Goal: Answer question/provide support: Answer question/provide support

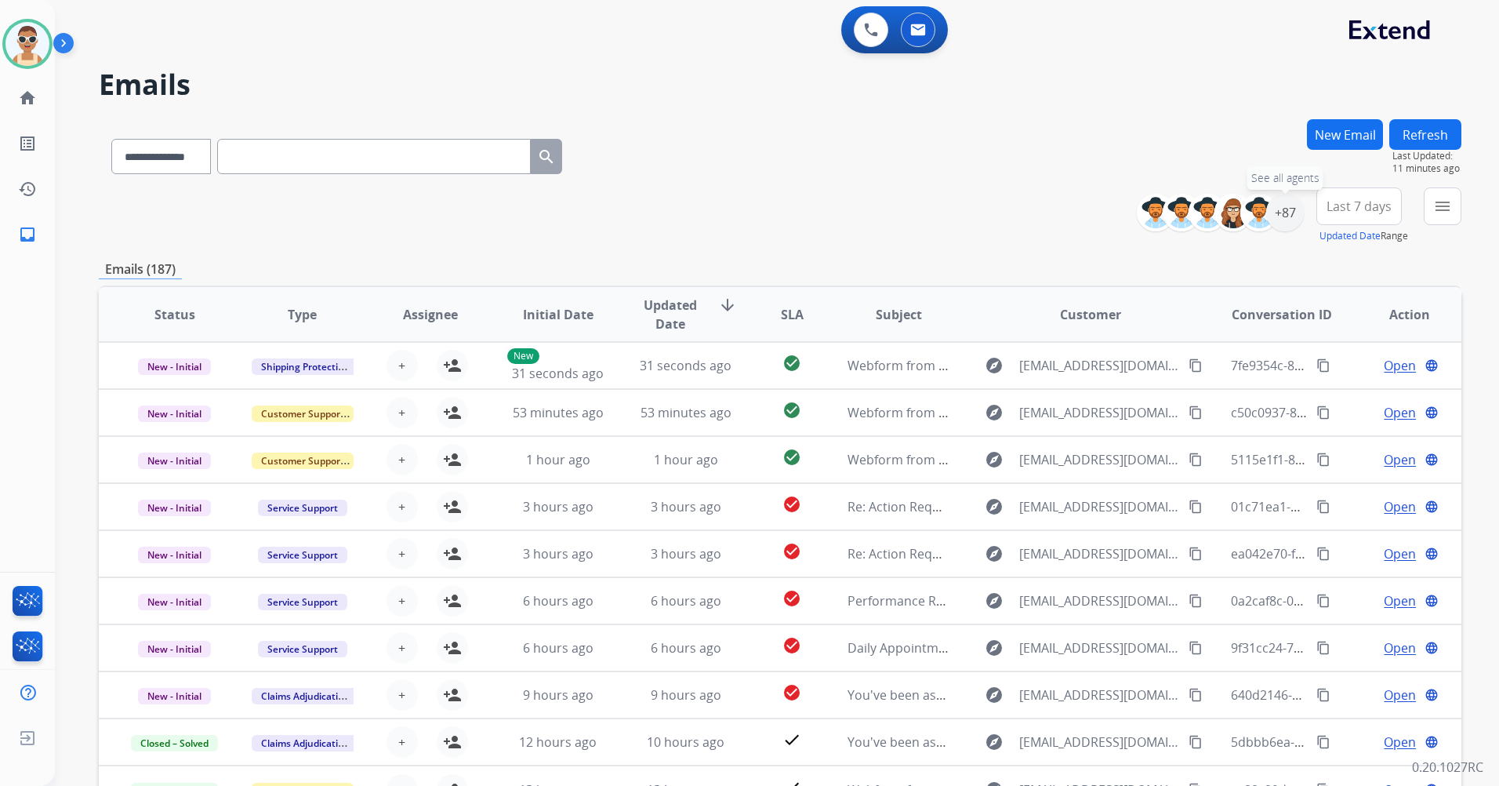
select select "**********"
click at [1283, 210] on div "+87" at bounding box center [1285, 213] width 38 height 38
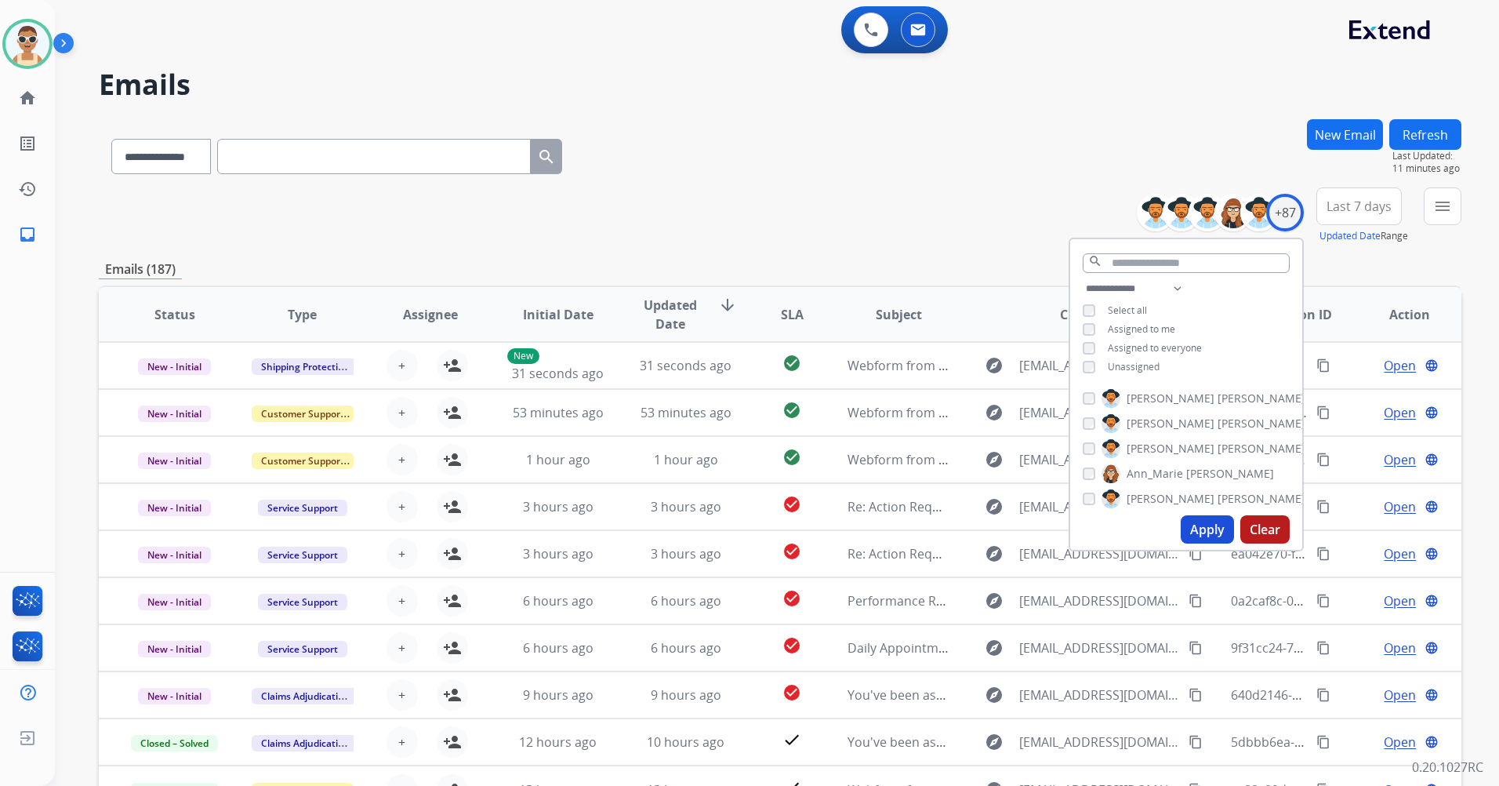
click at [1139, 325] on span "Assigned to me" at bounding box center [1141, 328] width 67 height 13
click at [1209, 523] on button "Apply" at bounding box center [1207, 529] width 53 height 28
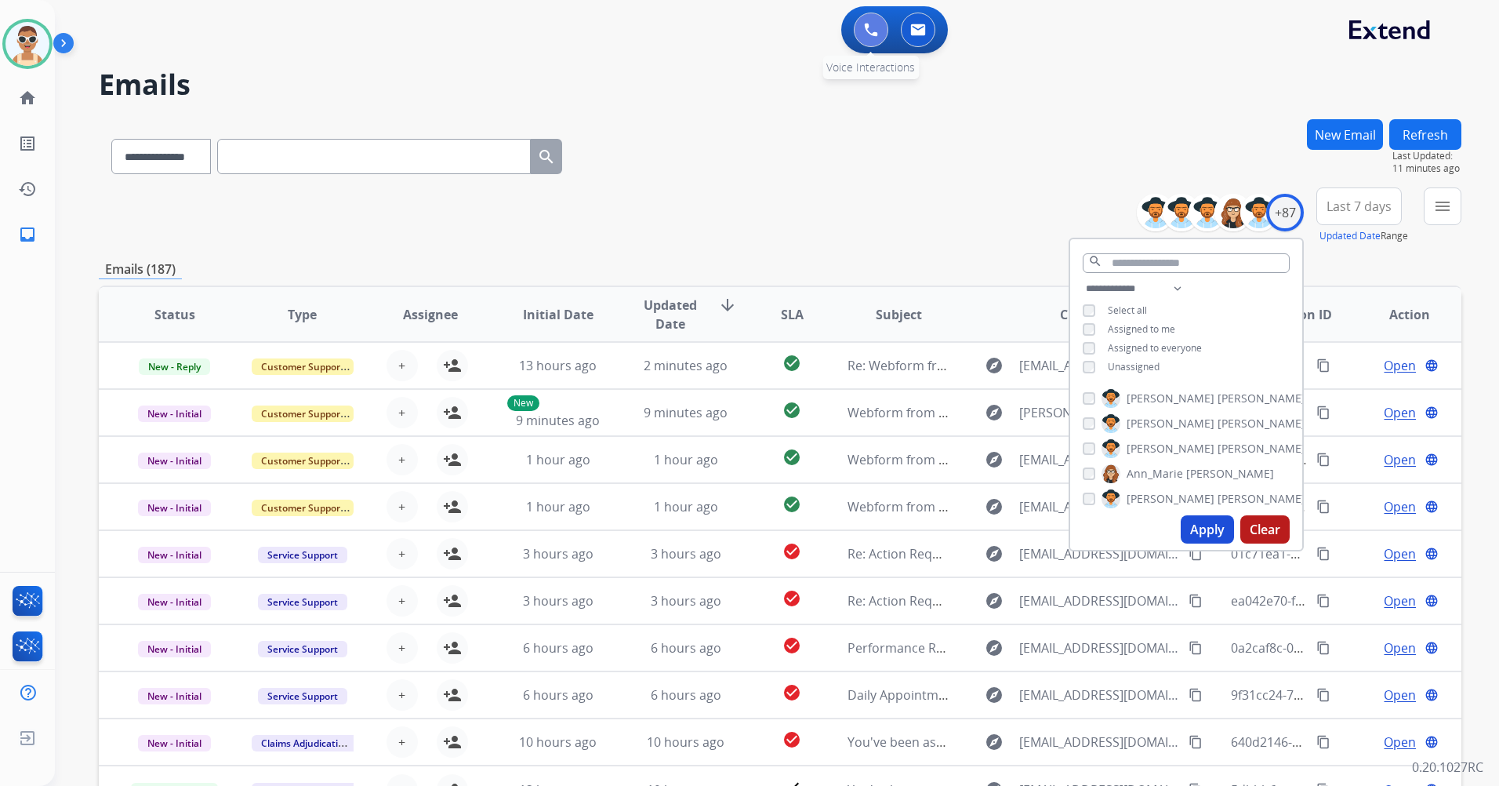
click at [880, 24] on button at bounding box center [871, 30] width 34 height 34
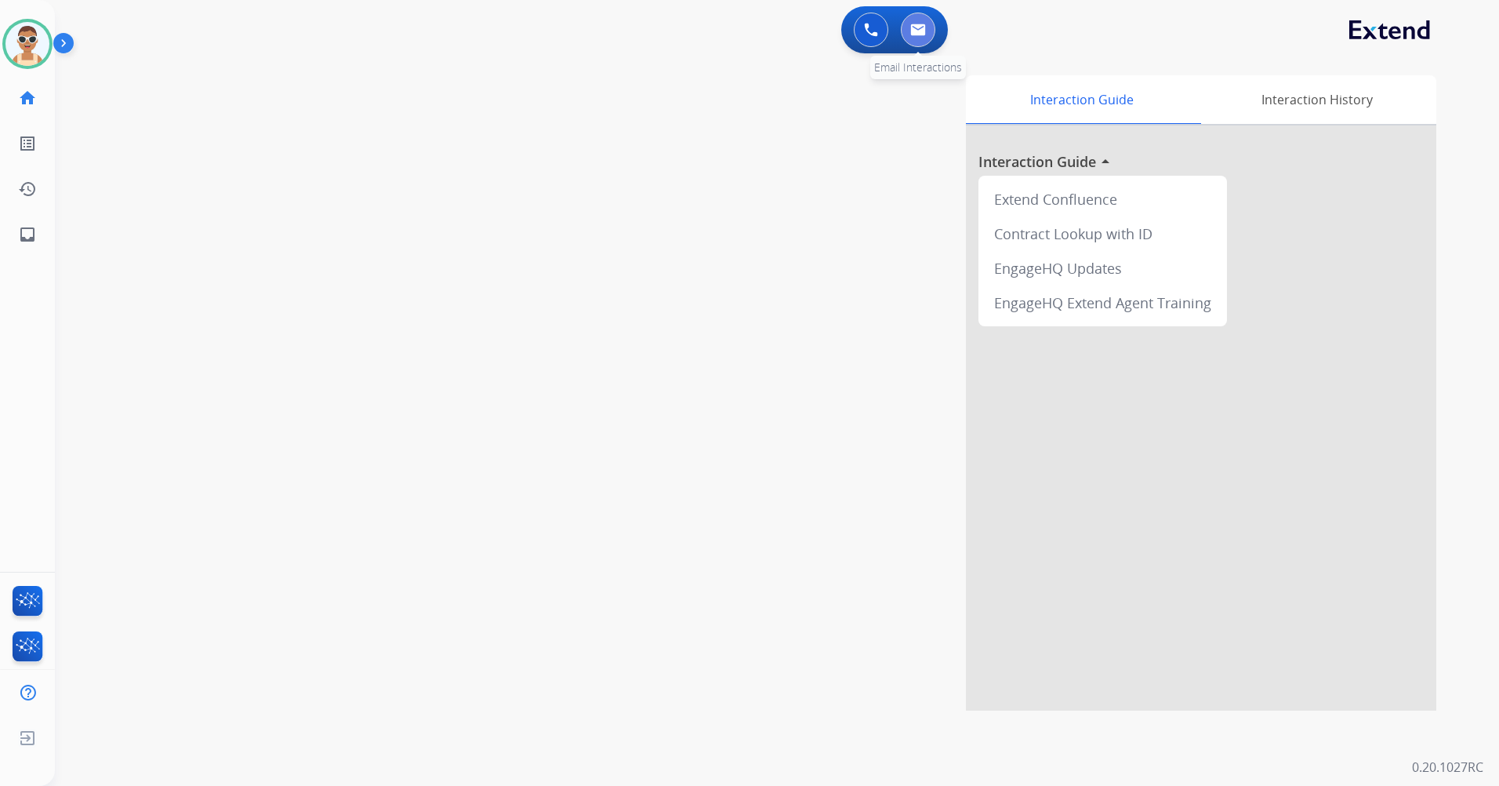
click at [920, 22] on button at bounding box center [918, 30] width 34 height 34
select select "**********"
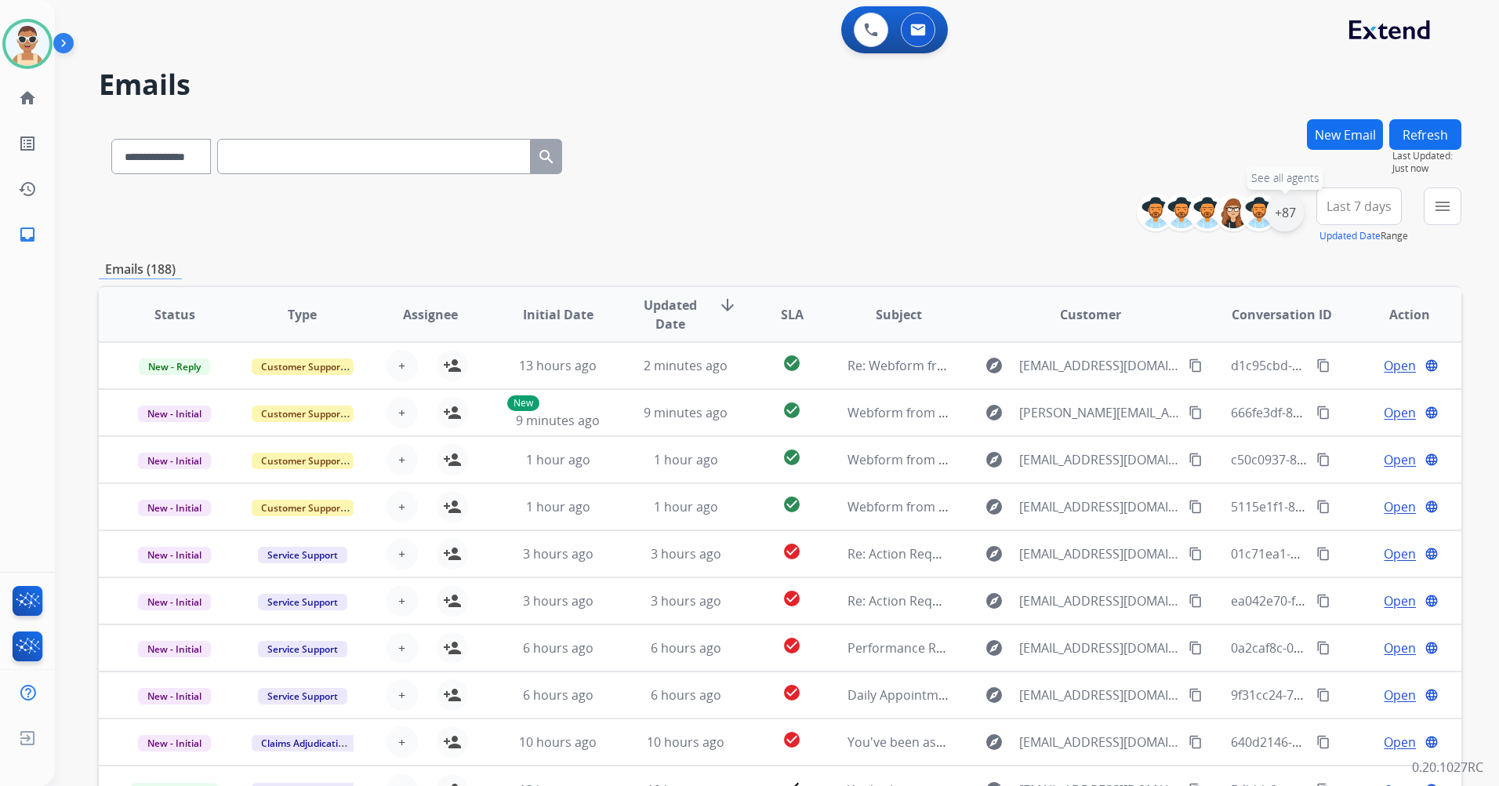
click at [1294, 212] on div "+87" at bounding box center [1285, 213] width 38 height 38
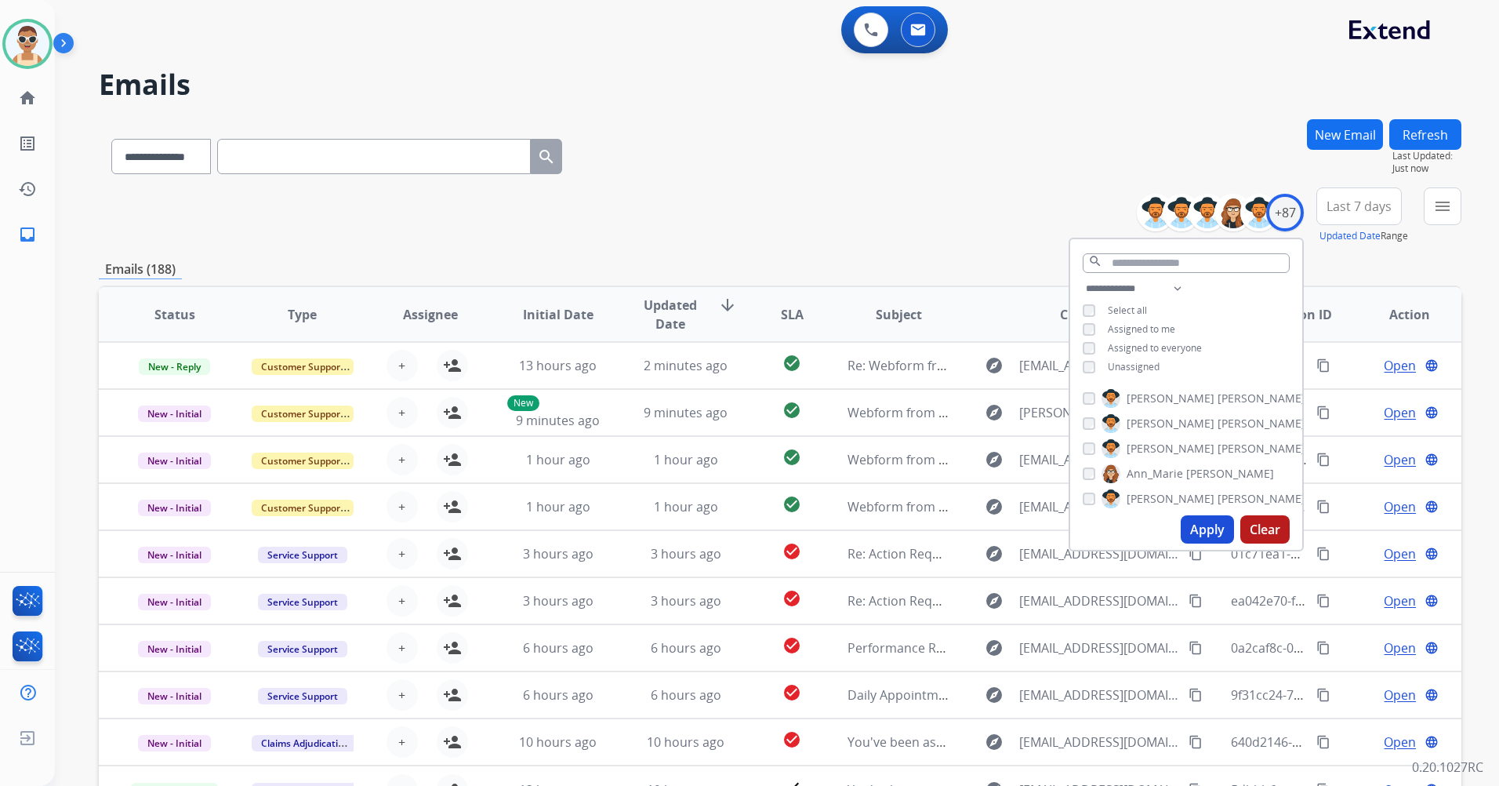
click at [1171, 322] on span "Assigned to me" at bounding box center [1141, 328] width 67 height 13
click at [1189, 529] on button "Apply" at bounding box center [1207, 529] width 53 height 28
click at [1352, 204] on span "Last 7 days" at bounding box center [1359, 206] width 65 height 6
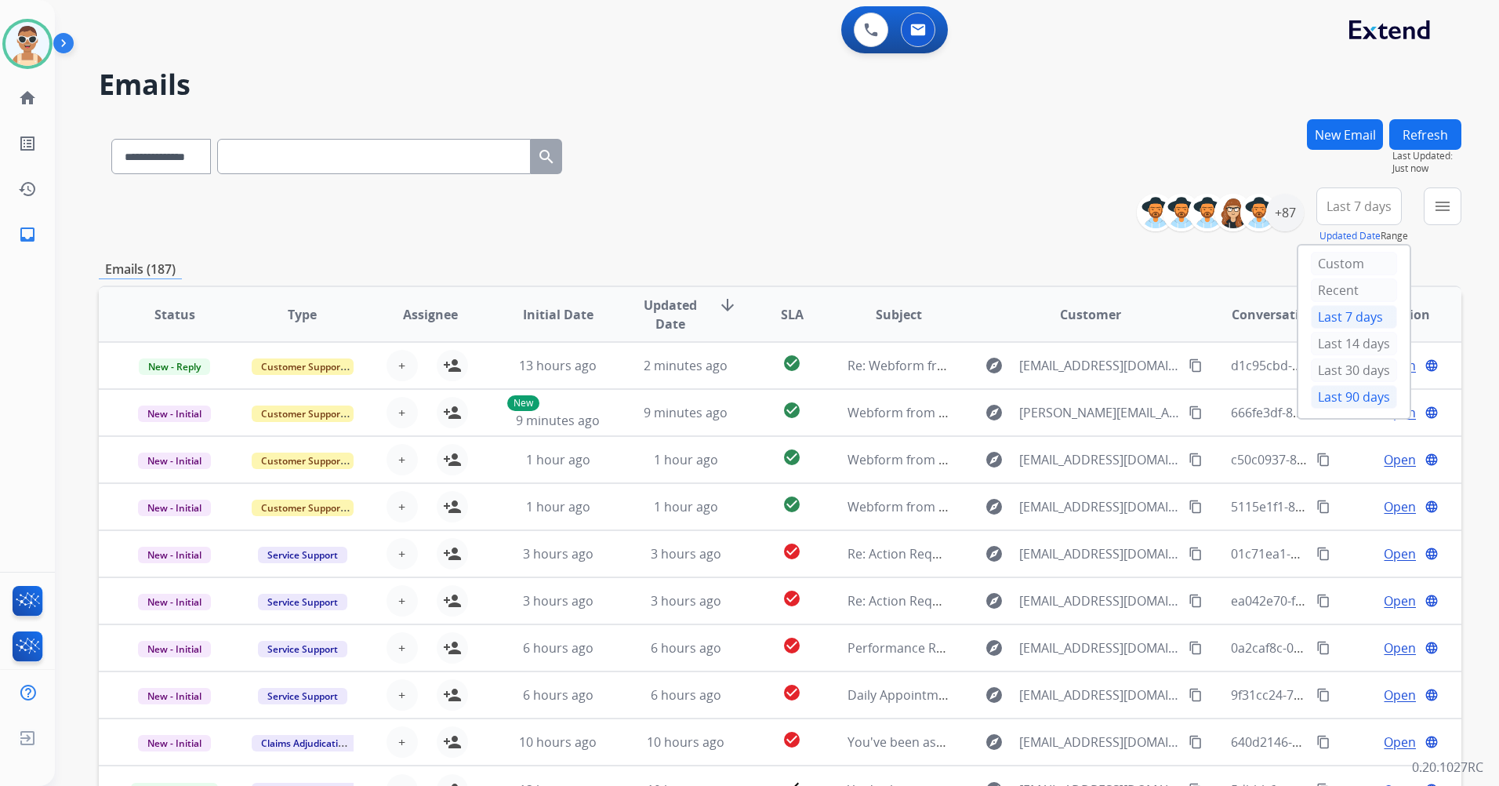
click at [1348, 397] on div "Last 90 days" at bounding box center [1354, 397] width 86 height 24
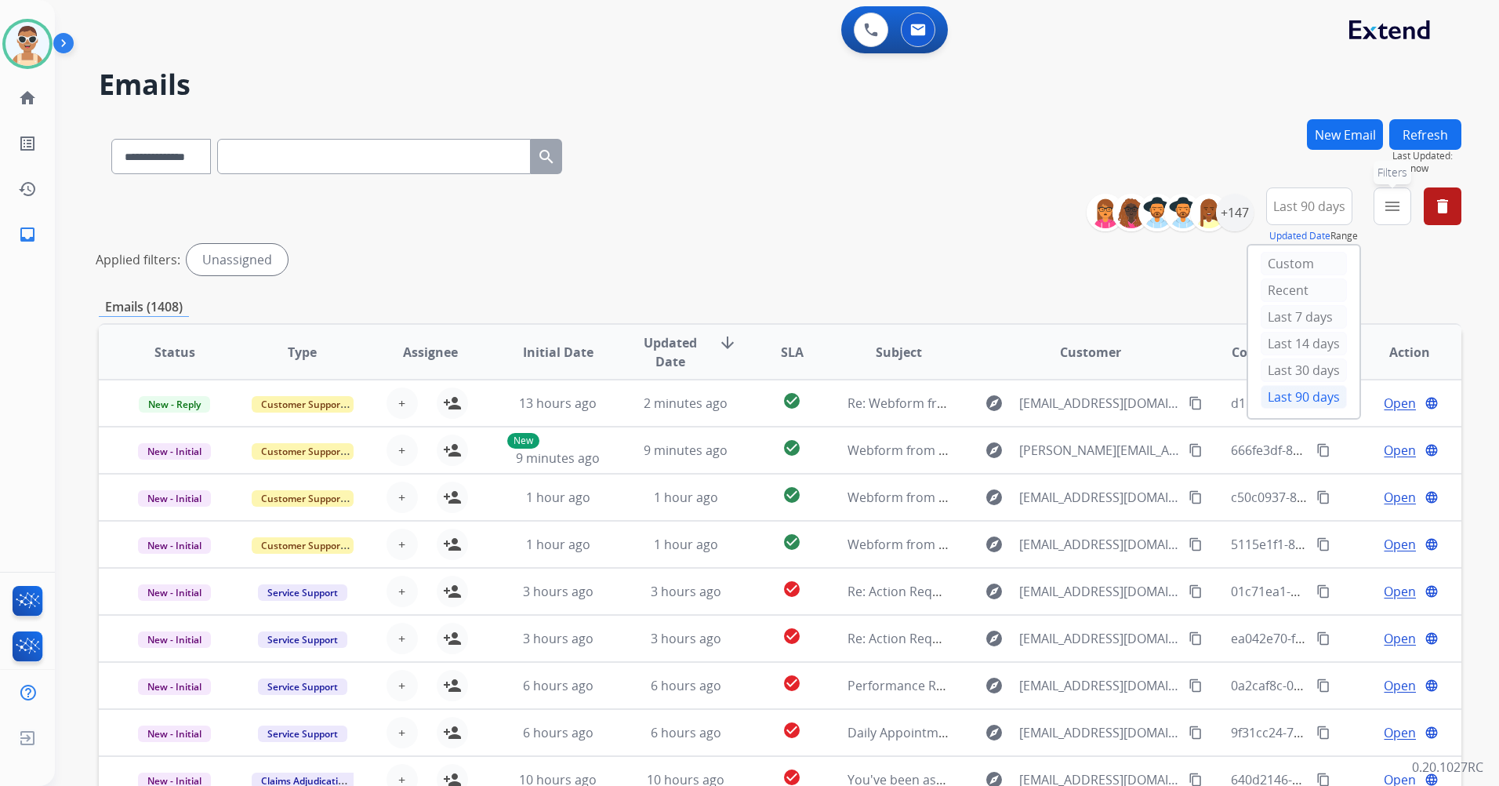
click at [1393, 199] on mat-icon "menu" at bounding box center [1392, 206] width 19 height 19
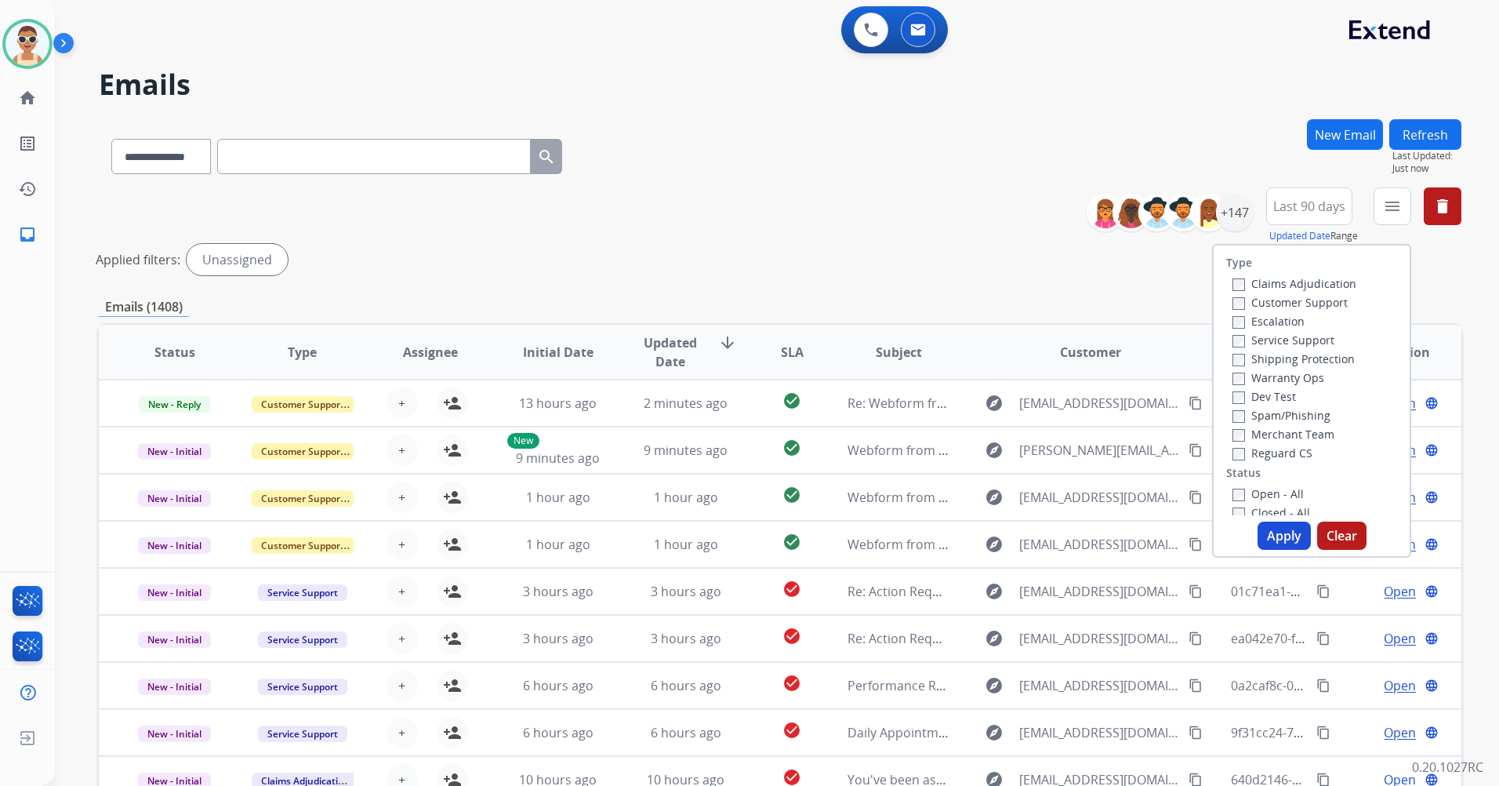
click at [1327, 296] on label "Customer Support" at bounding box center [1290, 302] width 115 height 15
click at [1316, 354] on label "Shipping Protection" at bounding box center [1294, 358] width 122 height 15
click at [1286, 447] on label "Reguard CS" at bounding box center [1273, 452] width 80 height 15
click at [1286, 298] on label "New - Initial" at bounding box center [1274, 296] width 82 height 15
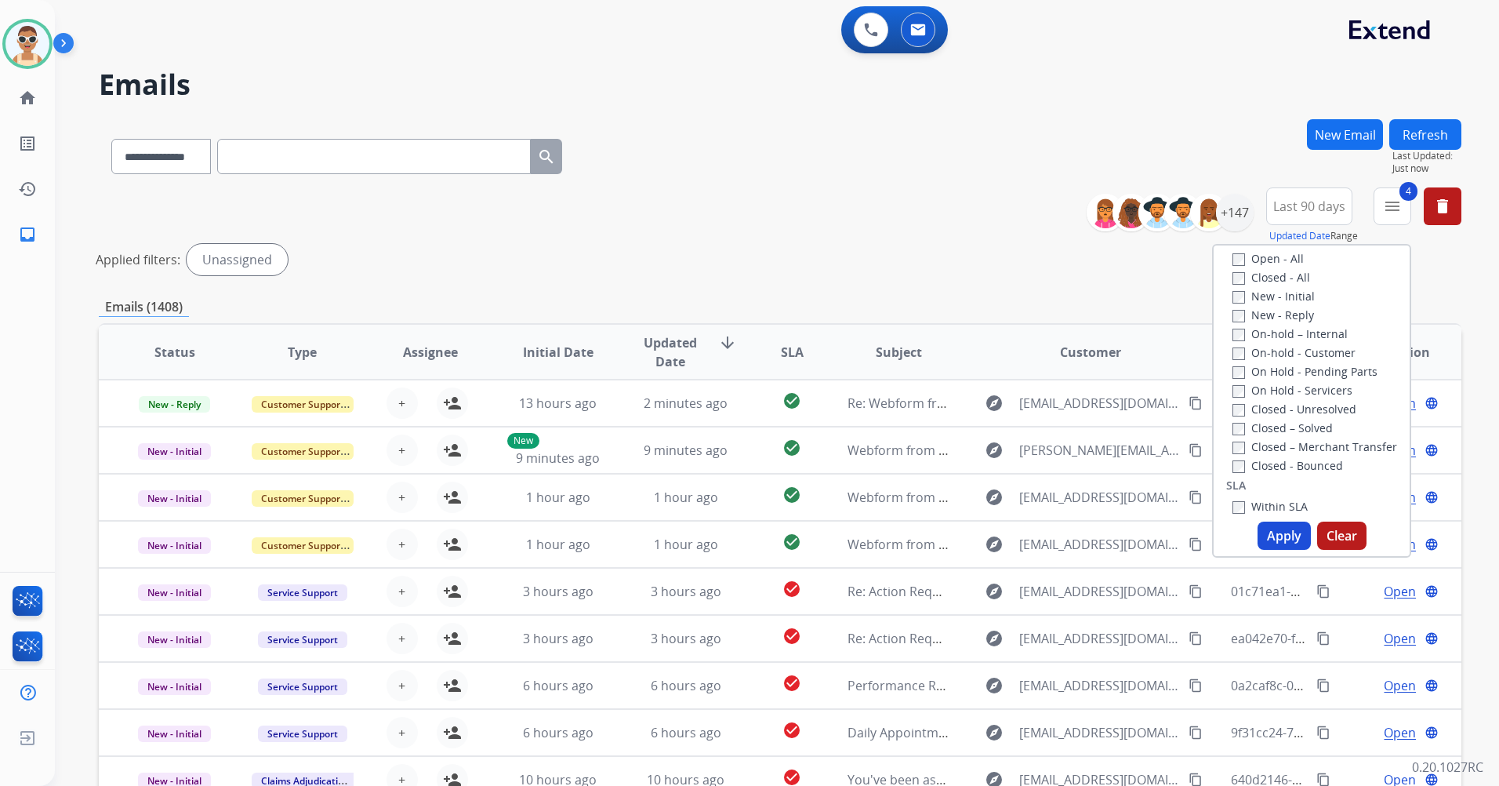
click at [1279, 534] on button "Apply" at bounding box center [1284, 535] width 53 height 28
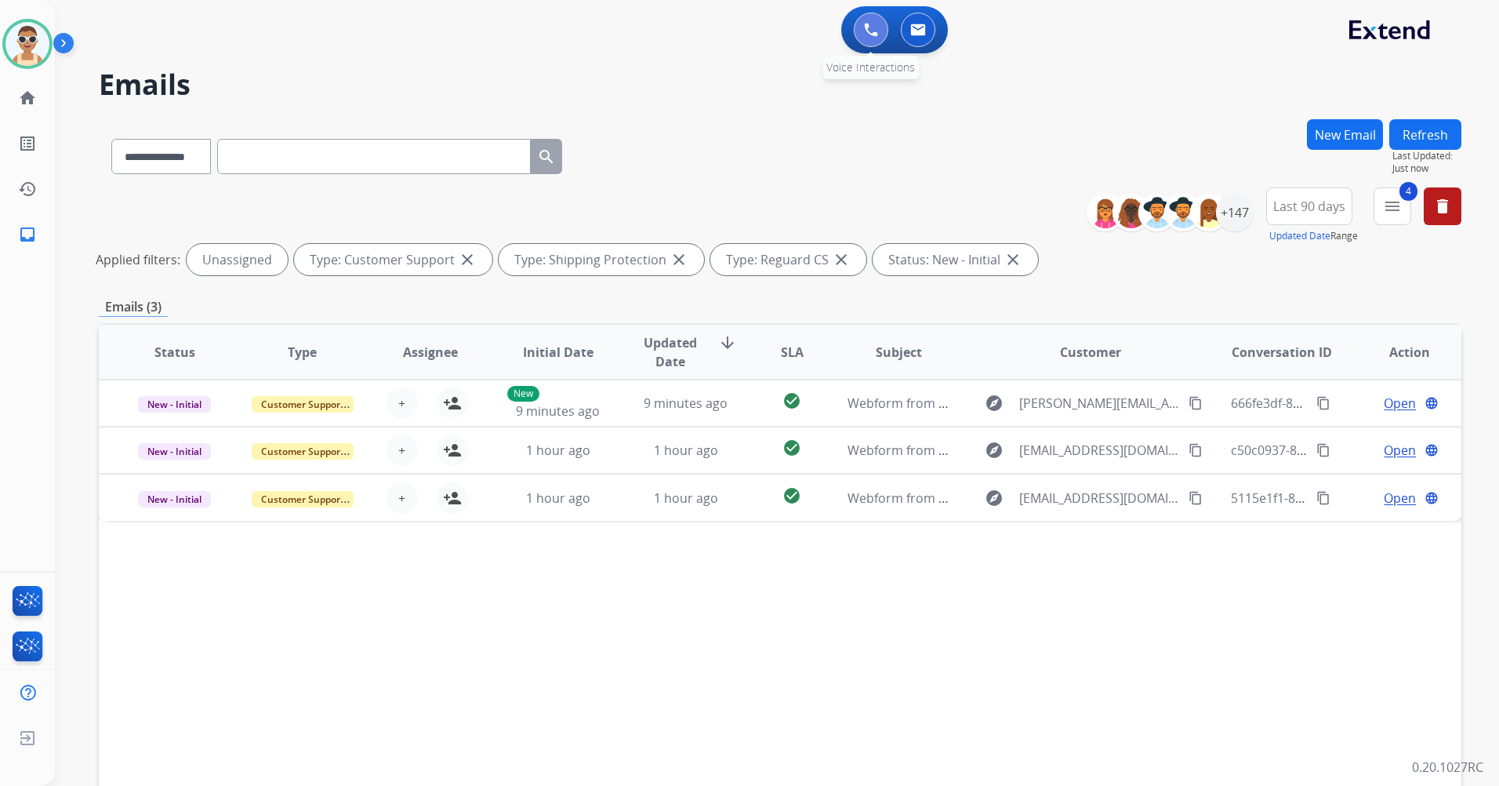
click at [865, 33] on img at bounding box center [871, 30] width 14 height 14
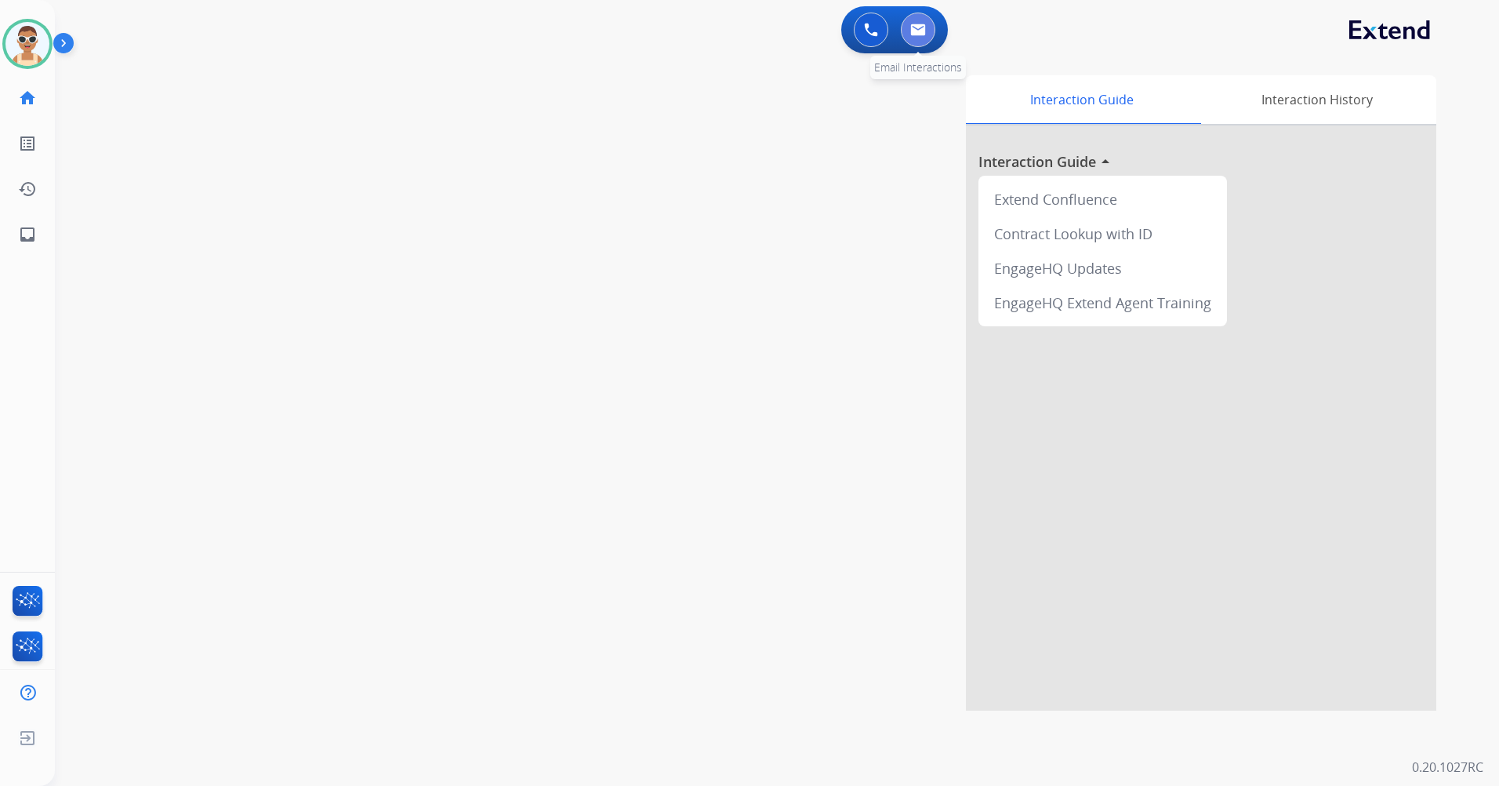
click at [926, 22] on button at bounding box center [918, 30] width 34 height 34
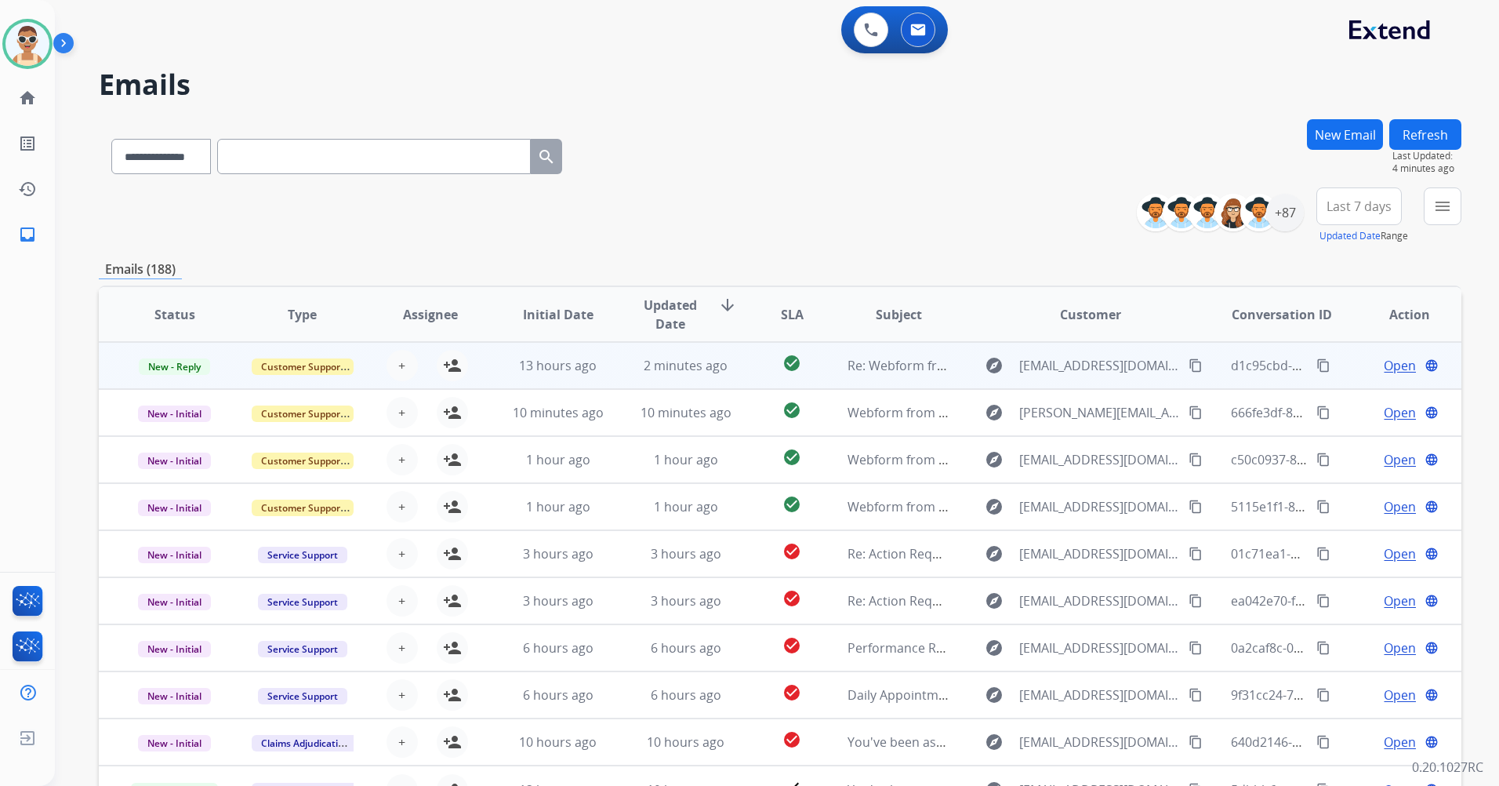
click at [731, 383] on tr "New - Reply Customer Support + Select agent person_add Assign to Me 13 hours ag…" at bounding box center [780, 365] width 1363 height 47
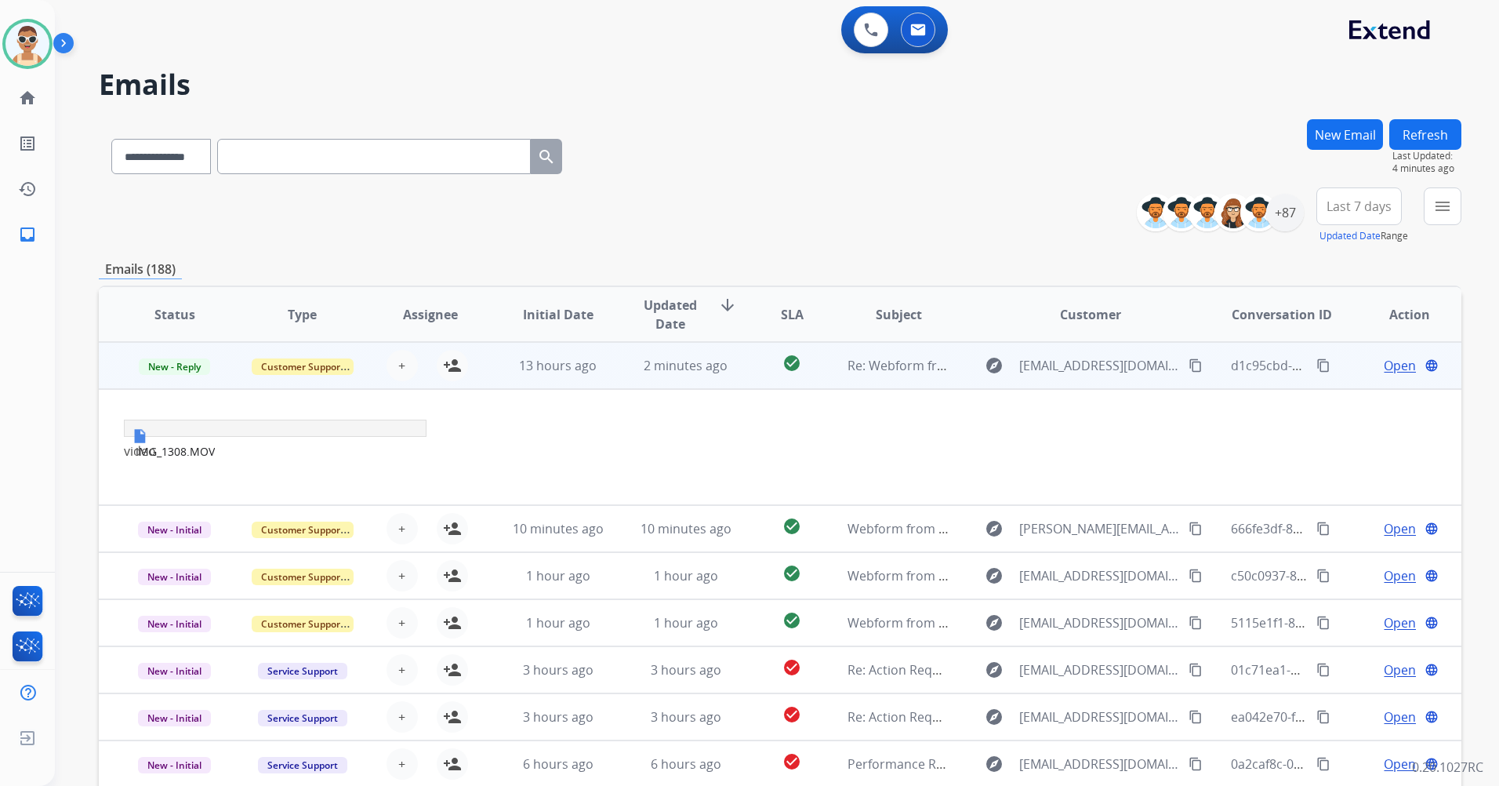
drag, startPoint x: 731, startPoint y: 383, endPoint x: 684, endPoint y: 387, distance: 47.2
click at [684, 387] on td "2 minutes ago" at bounding box center [674, 365] width 128 height 47
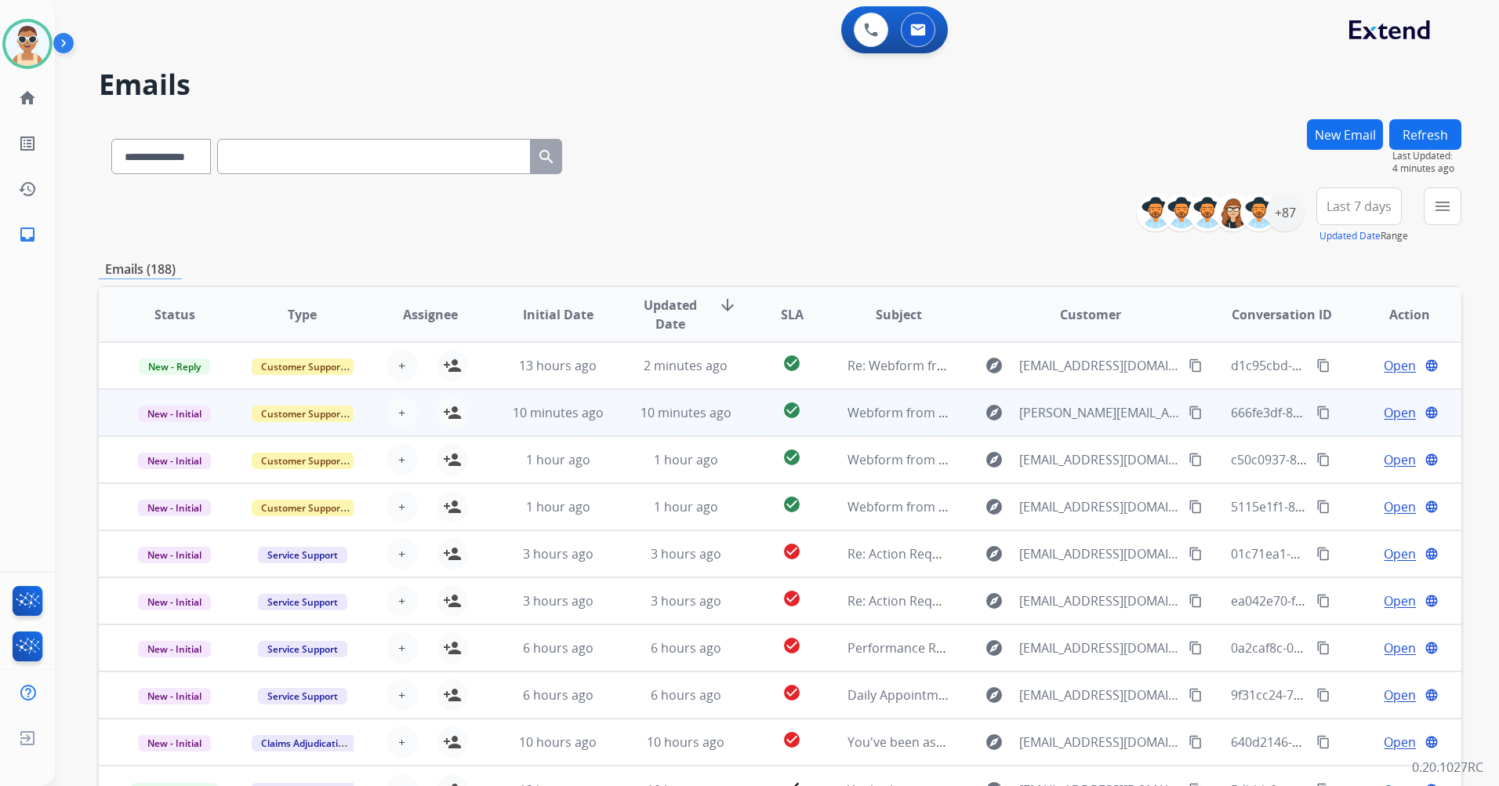
click at [695, 426] on td "10 minutes ago" at bounding box center [674, 412] width 128 height 47
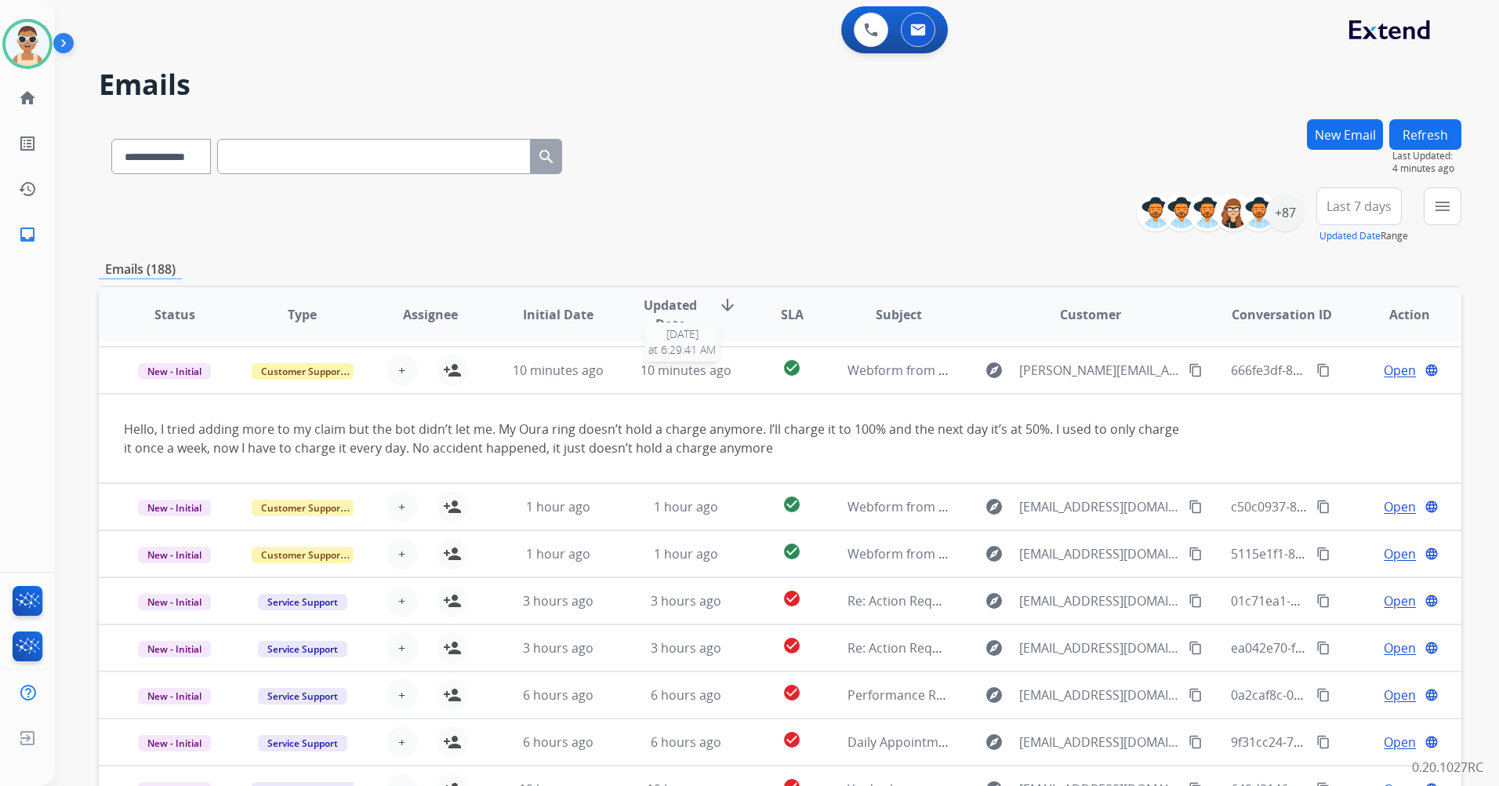
scroll to position [47, 0]
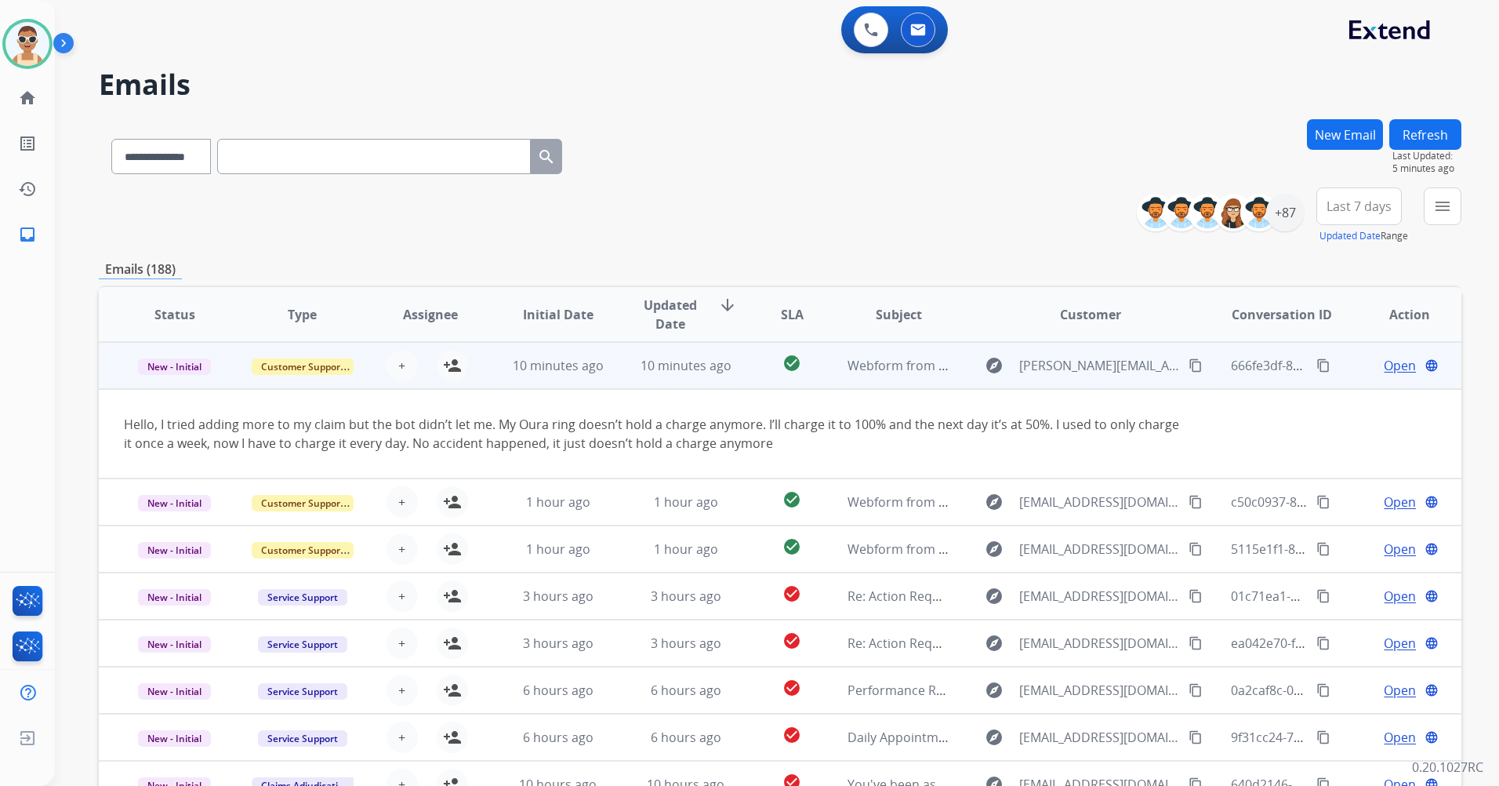
click at [704, 376] on td "10 minutes ago" at bounding box center [674, 365] width 128 height 47
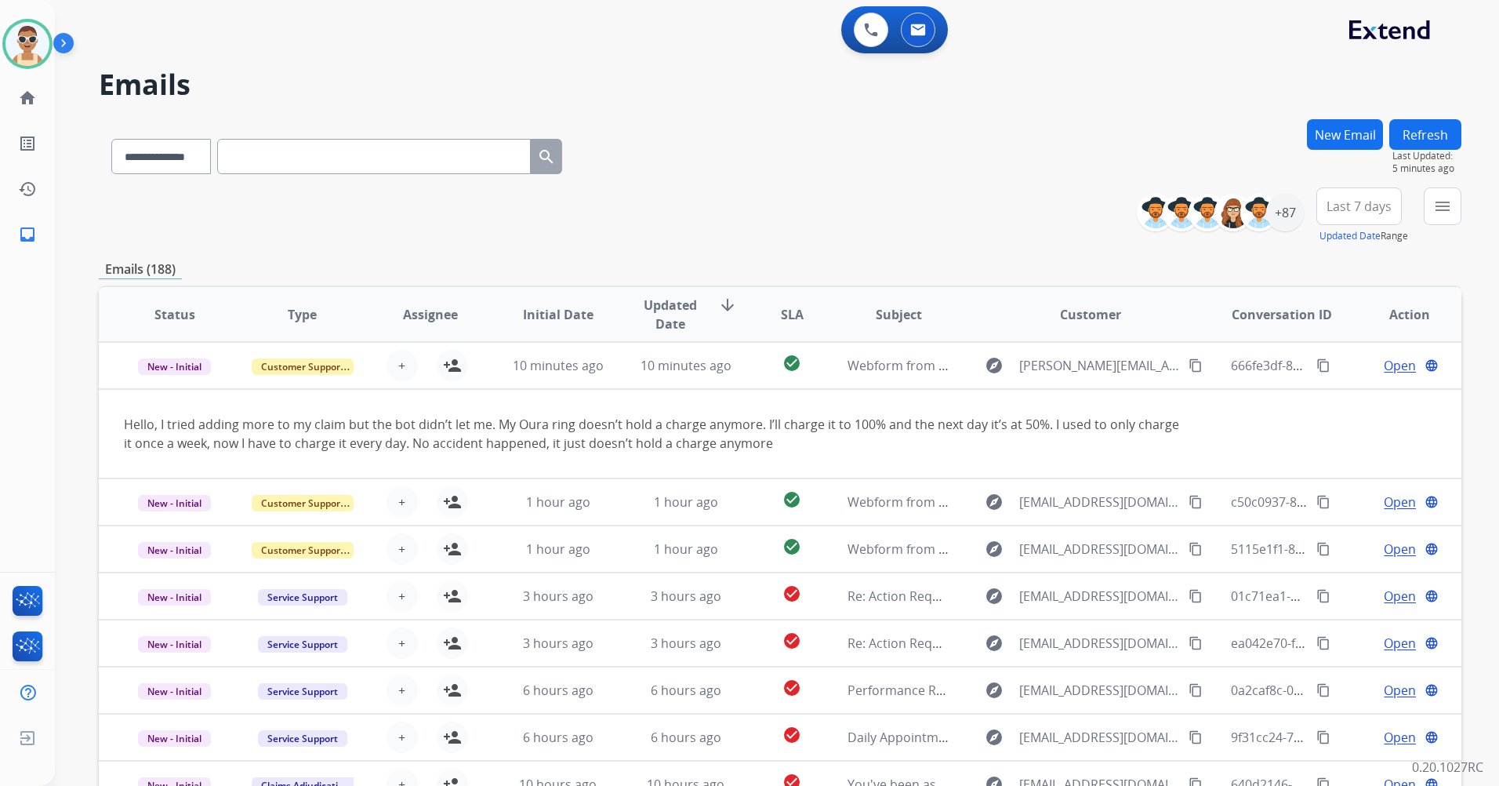
scroll to position [2, 0]
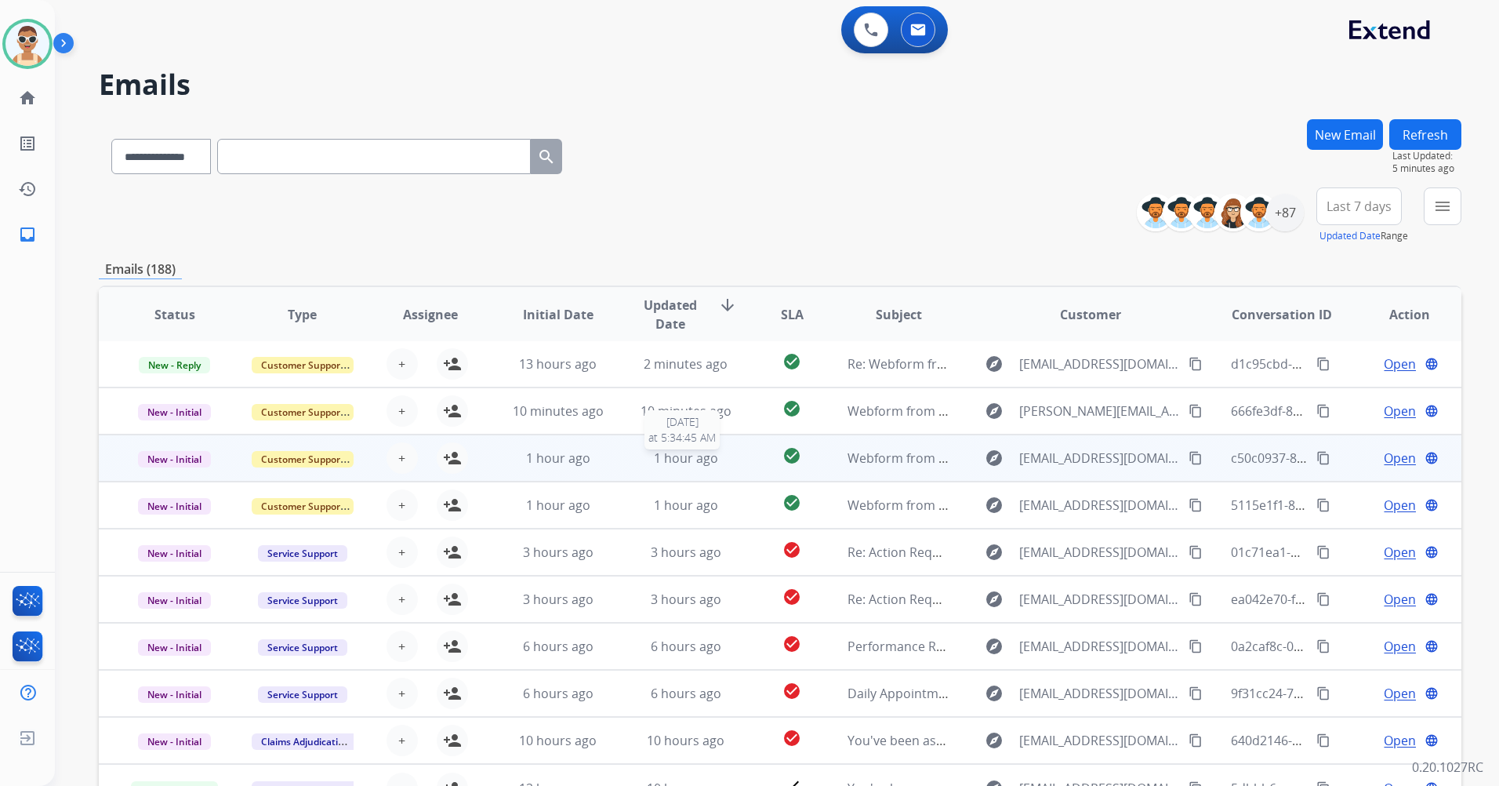
click at [681, 463] on span "1 hour ago" at bounding box center [686, 457] width 64 height 17
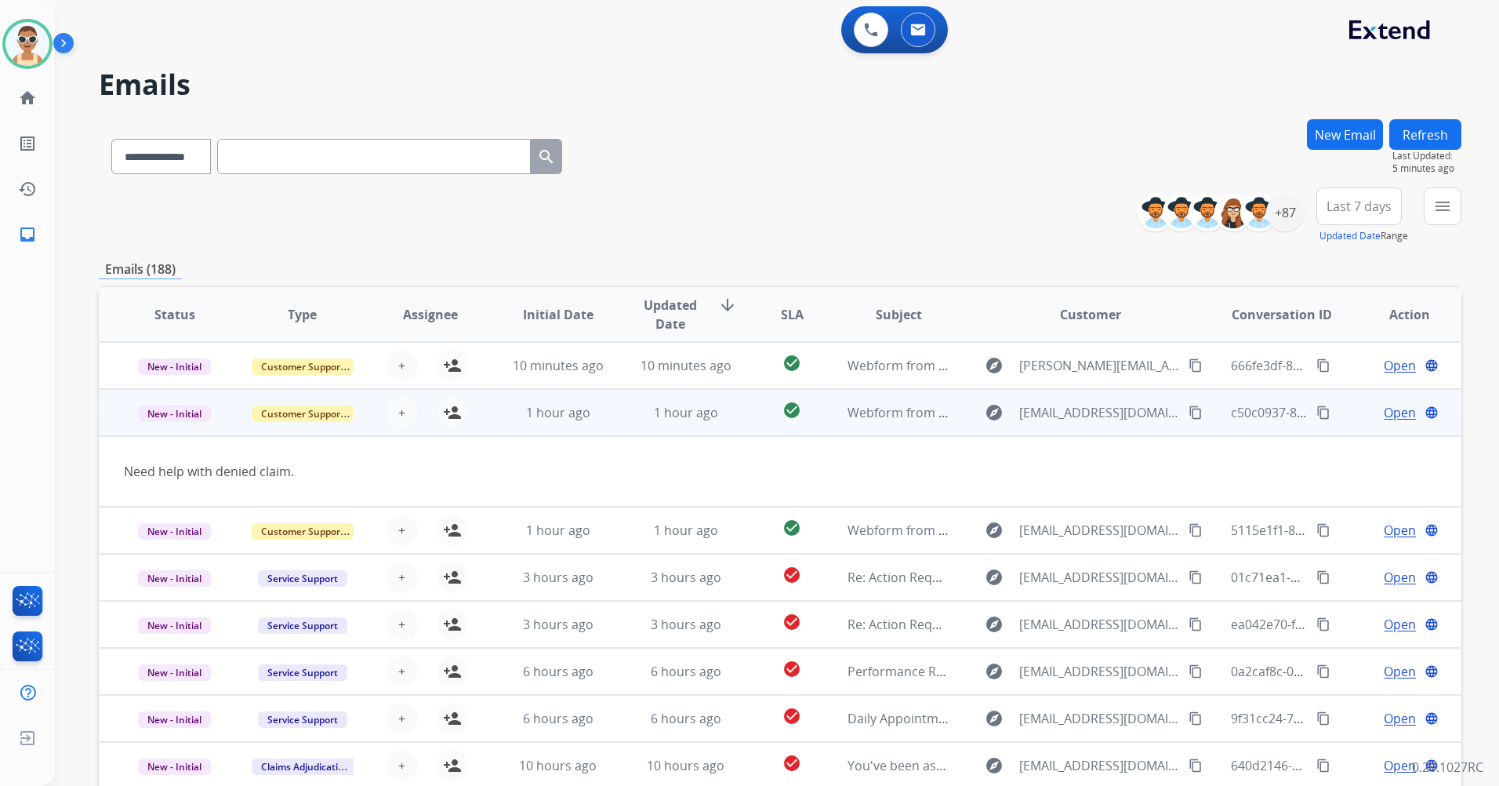
scroll to position [72, 0]
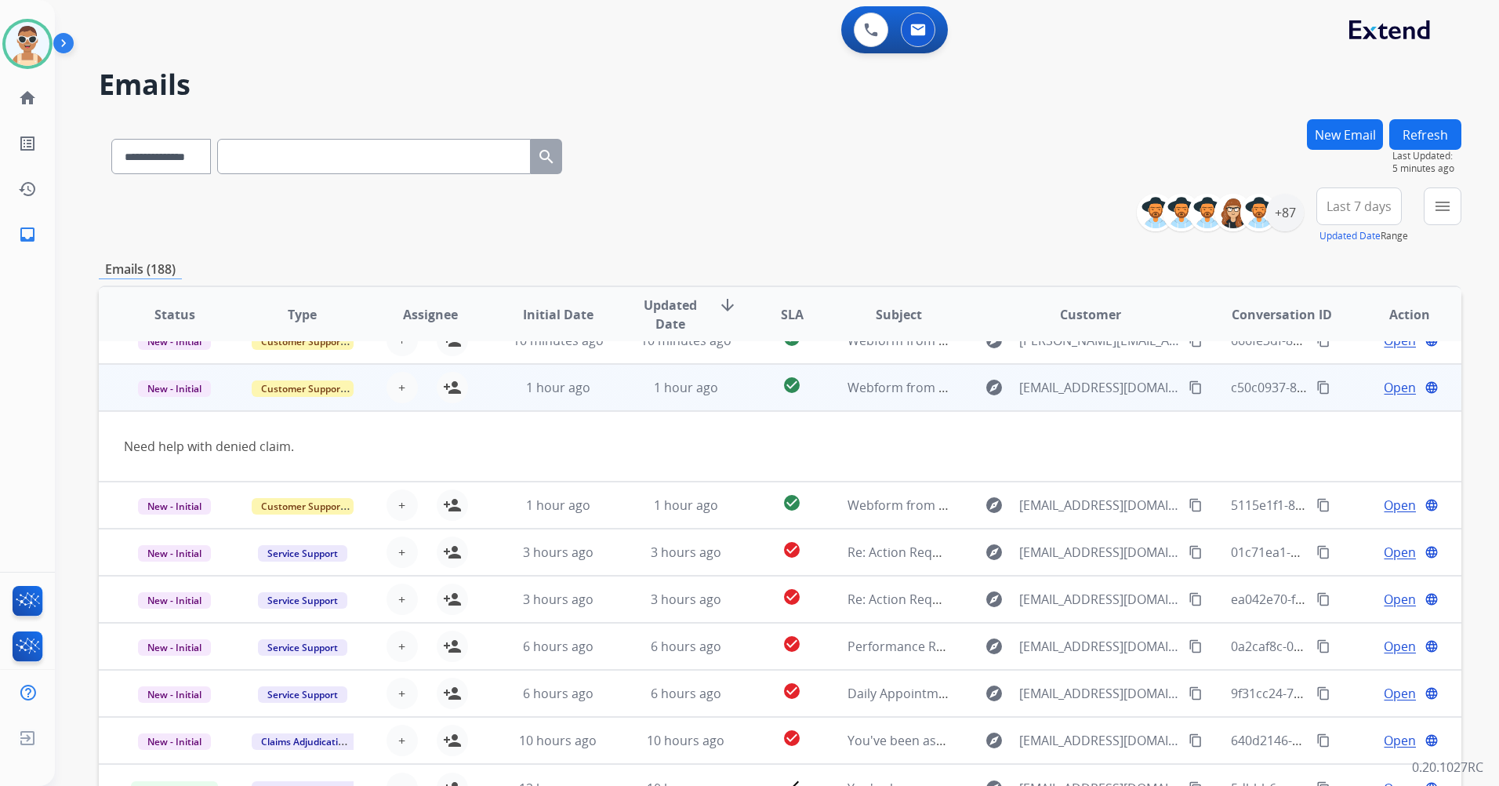
click at [698, 408] on td "1 hour ago" at bounding box center [674, 387] width 128 height 47
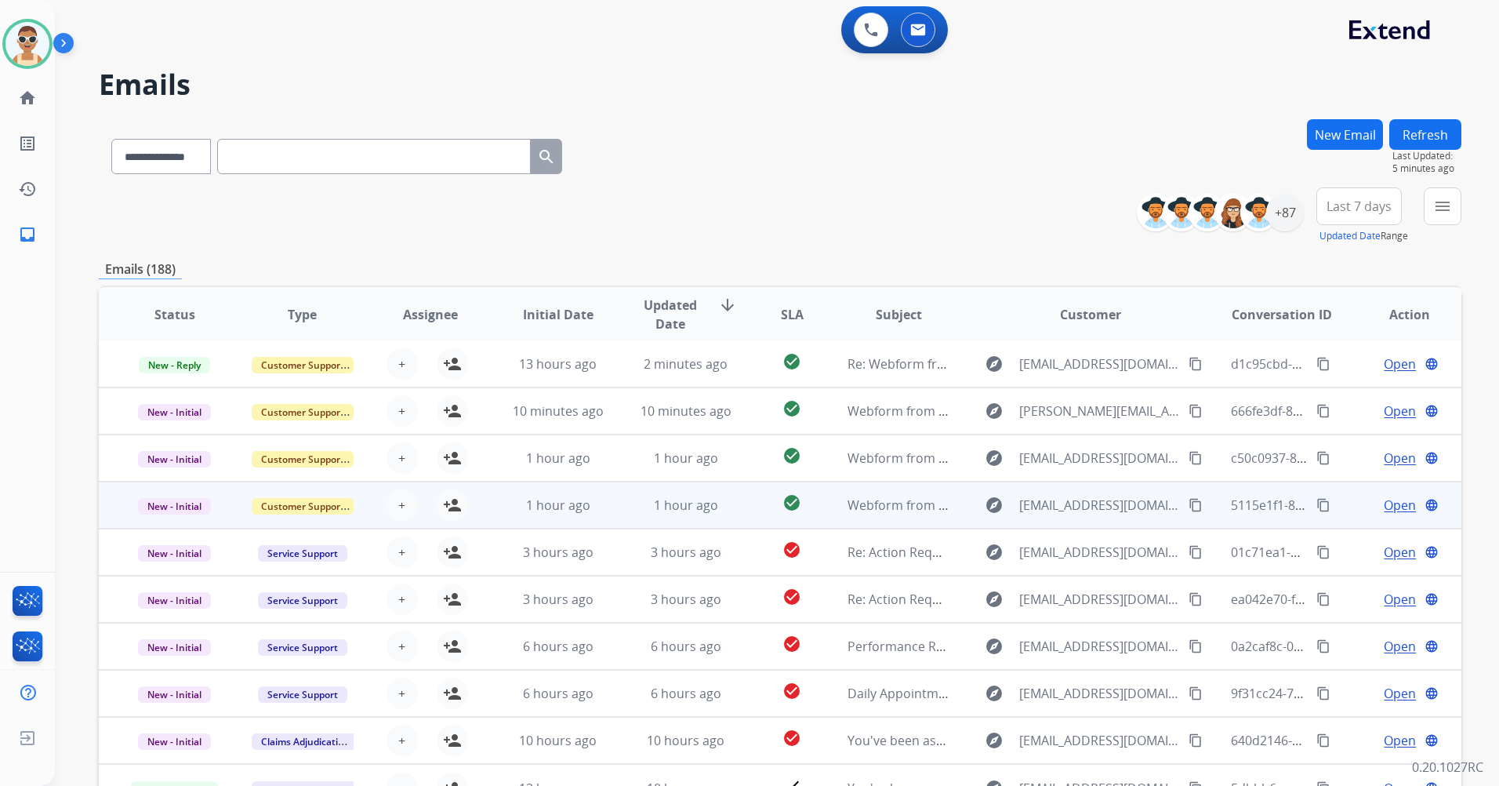
click at [690, 516] on td "1 hour ago" at bounding box center [674, 504] width 128 height 47
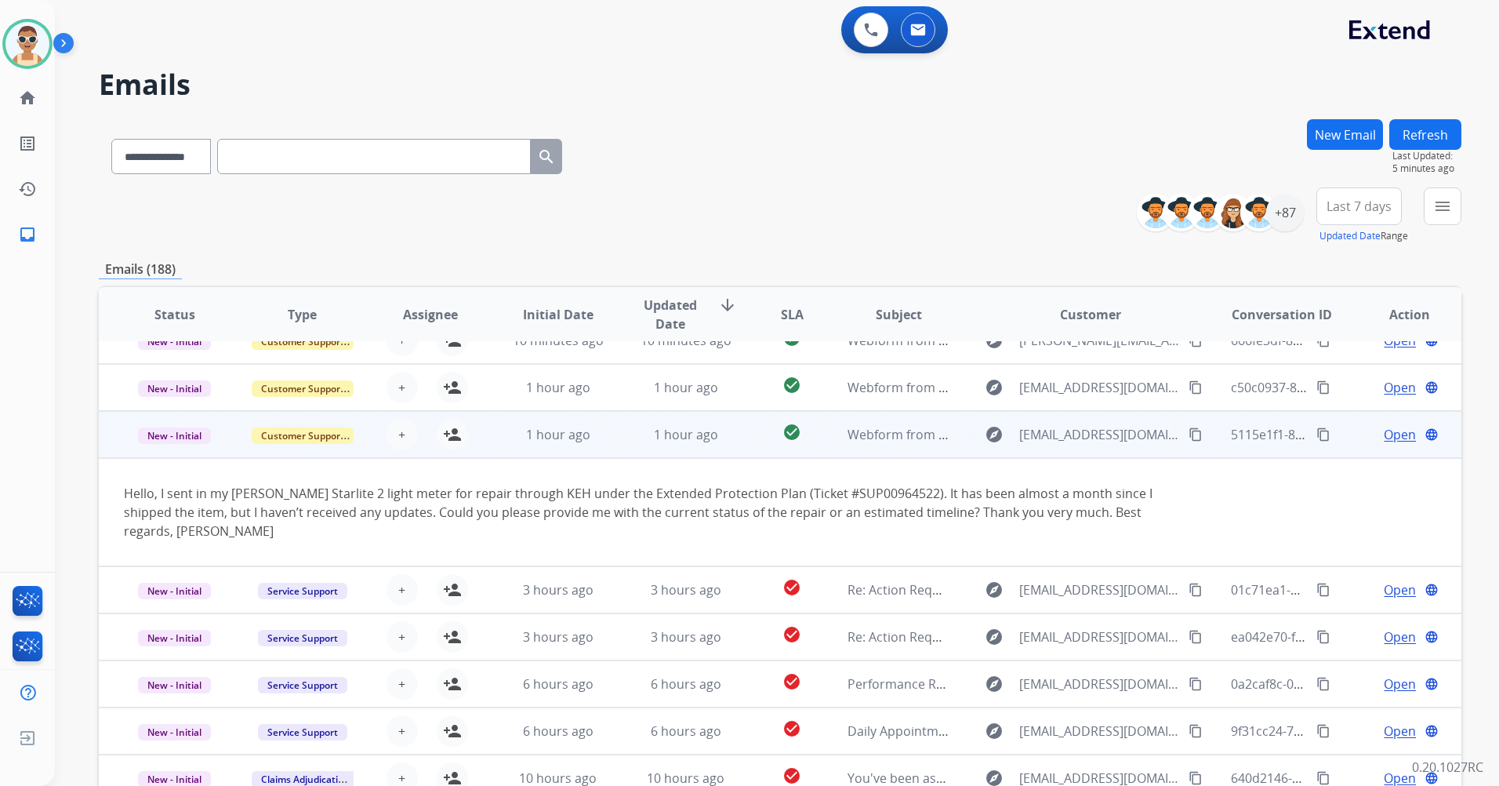
scroll to position [91, 0]
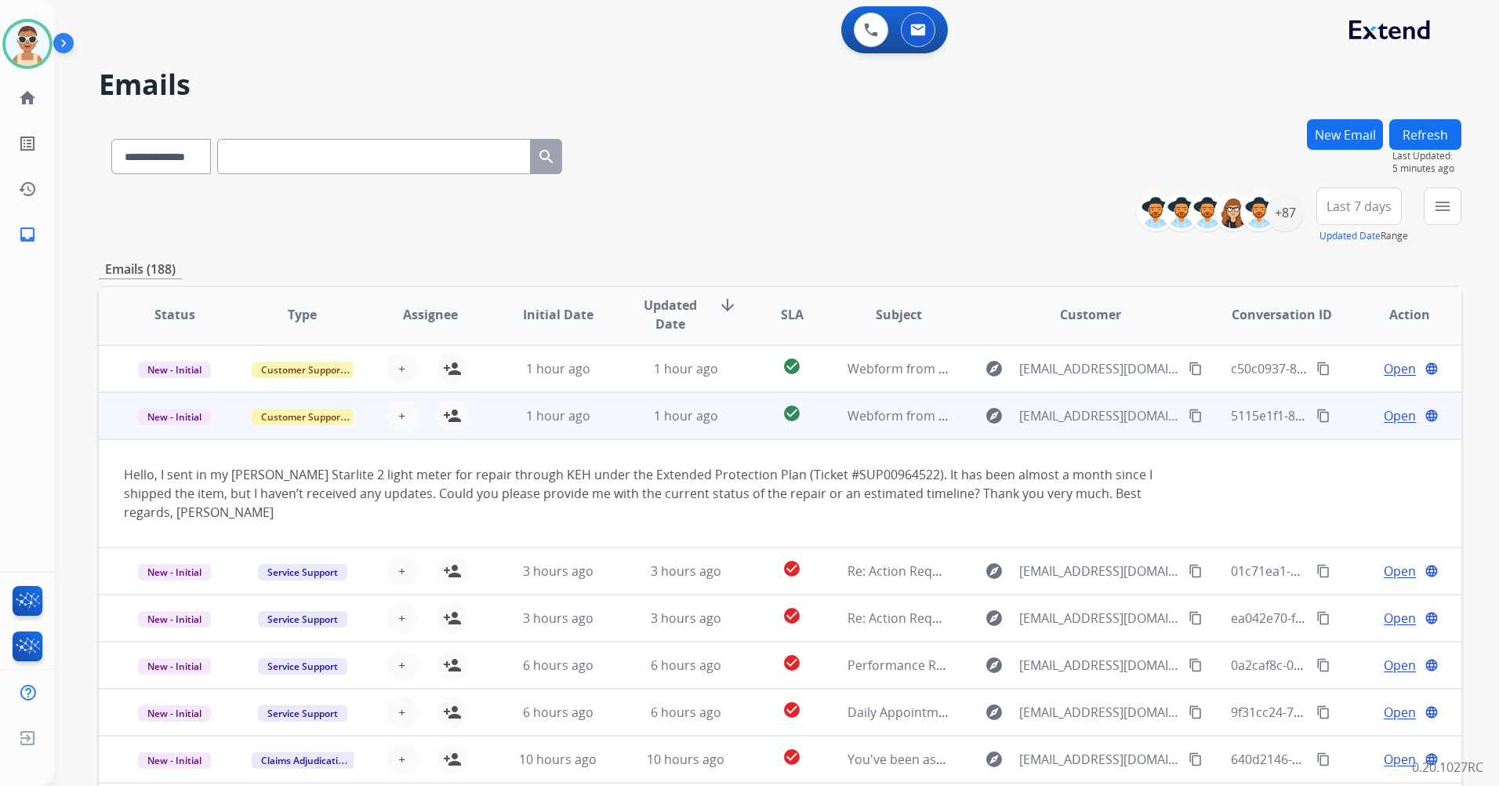
click at [695, 449] on td "Hello, I sent in my [PERSON_NAME] Starlite 2 light meter for repair through KEH…" at bounding box center [652, 493] width 1107 height 108
click at [662, 454] on td "Hello, I sent in my [PERSON_NAME] Starlite 2 light meter for repair through KEH…" at bounding box center [652, 493] width 1107 height 108
click at [660, 430] on td "1 hour ago" at bounding box center [674, 415] width 128 height 47
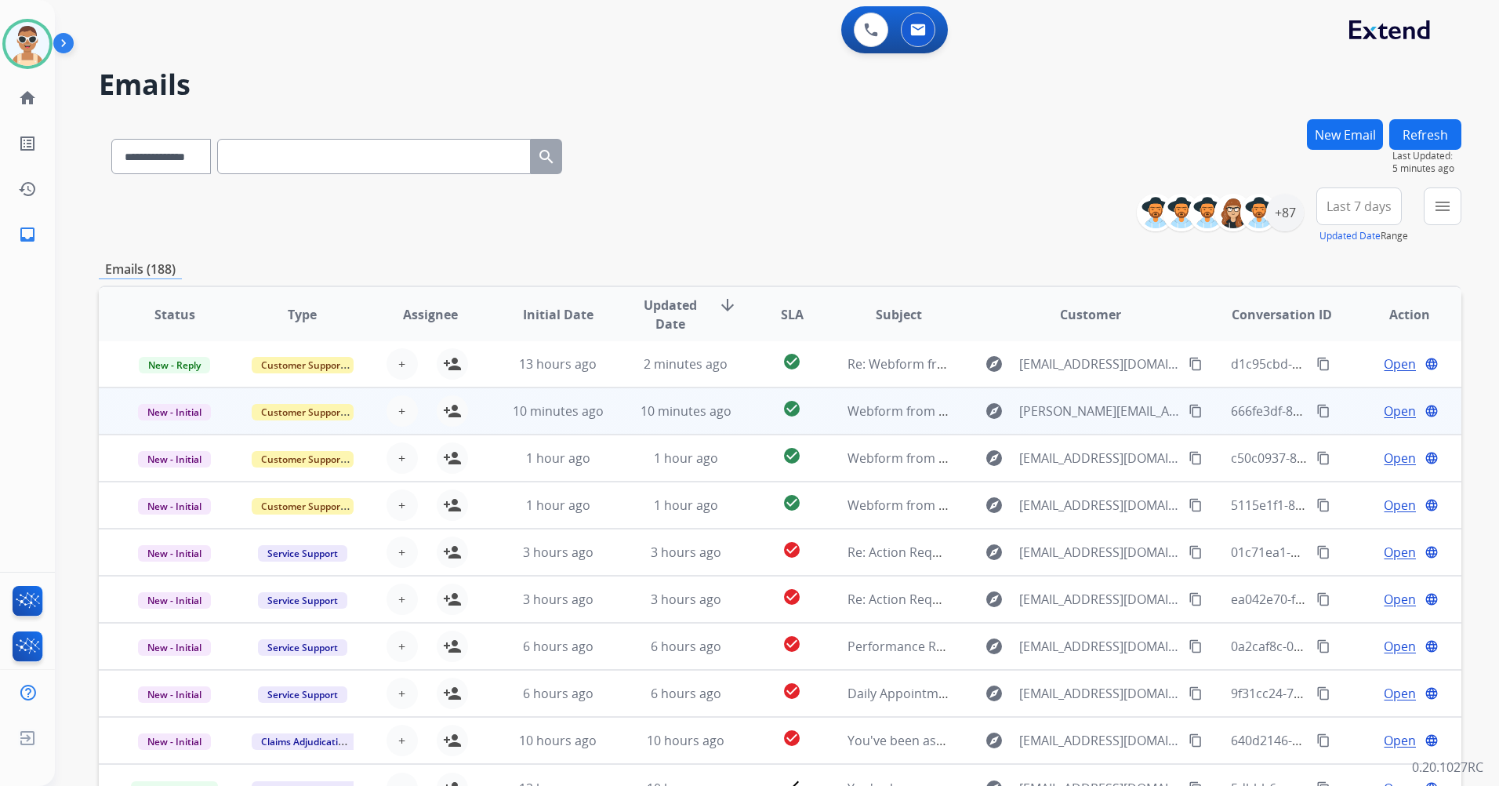
scroll to position [0, 0]
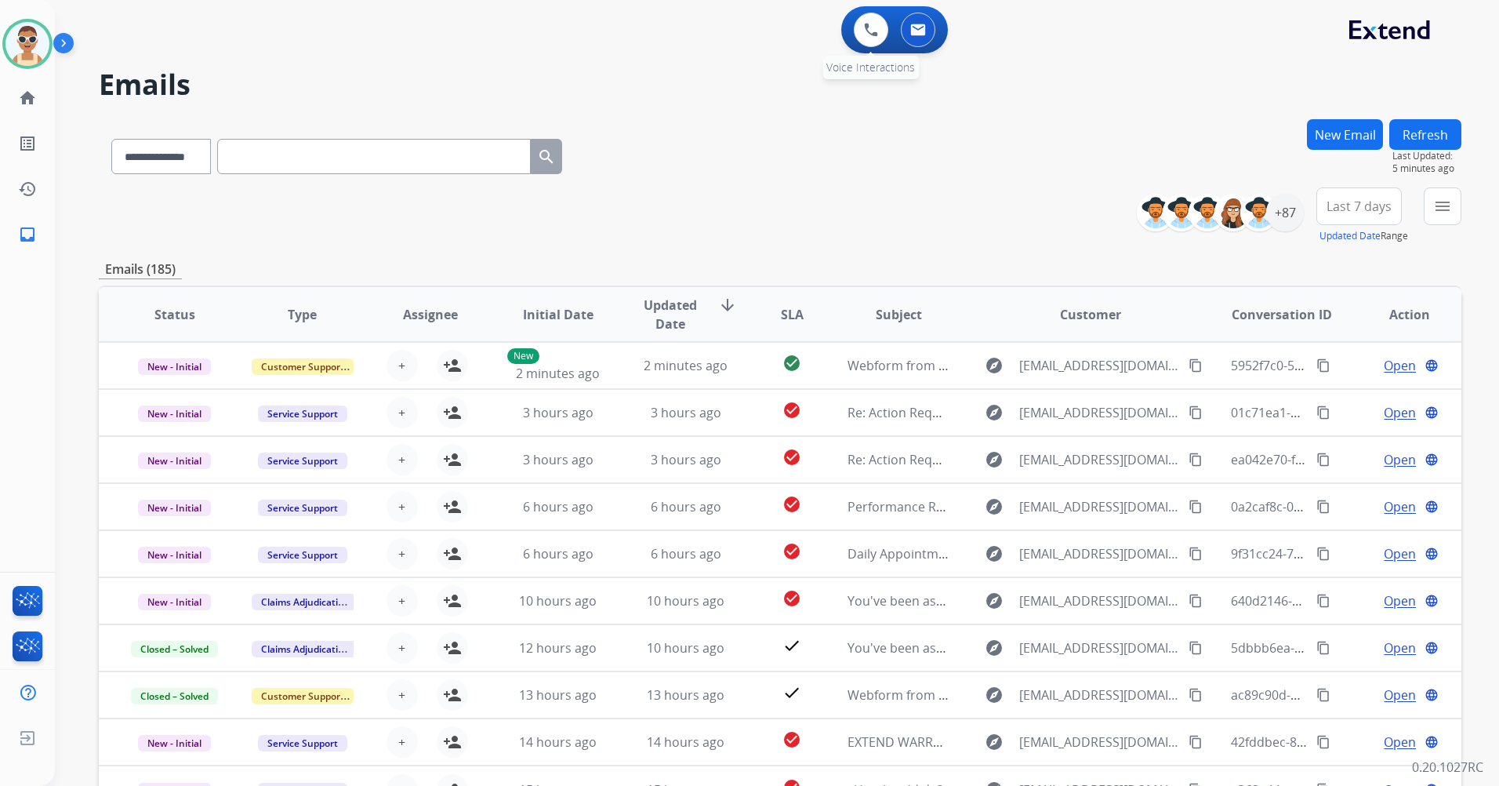
click at [889, 29] on div "0 Voice Interactions" at bounding box center [871, 30] width 47 height 34
click at [870, 25] on img at bounding box center [871, 30] width 14 height 14
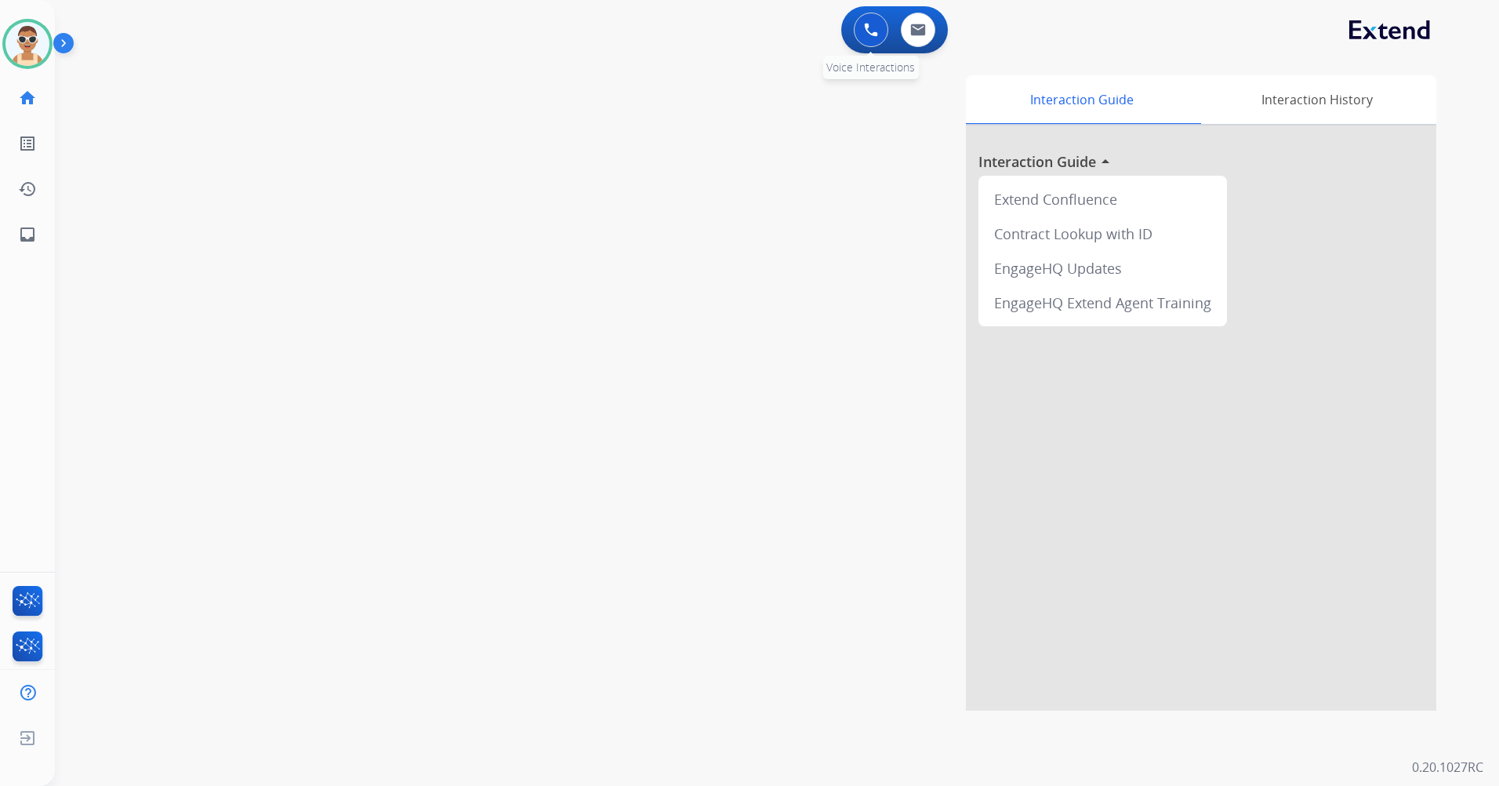
click at [878, 44] on button at bounding box center [871, 30] width 34 height 34
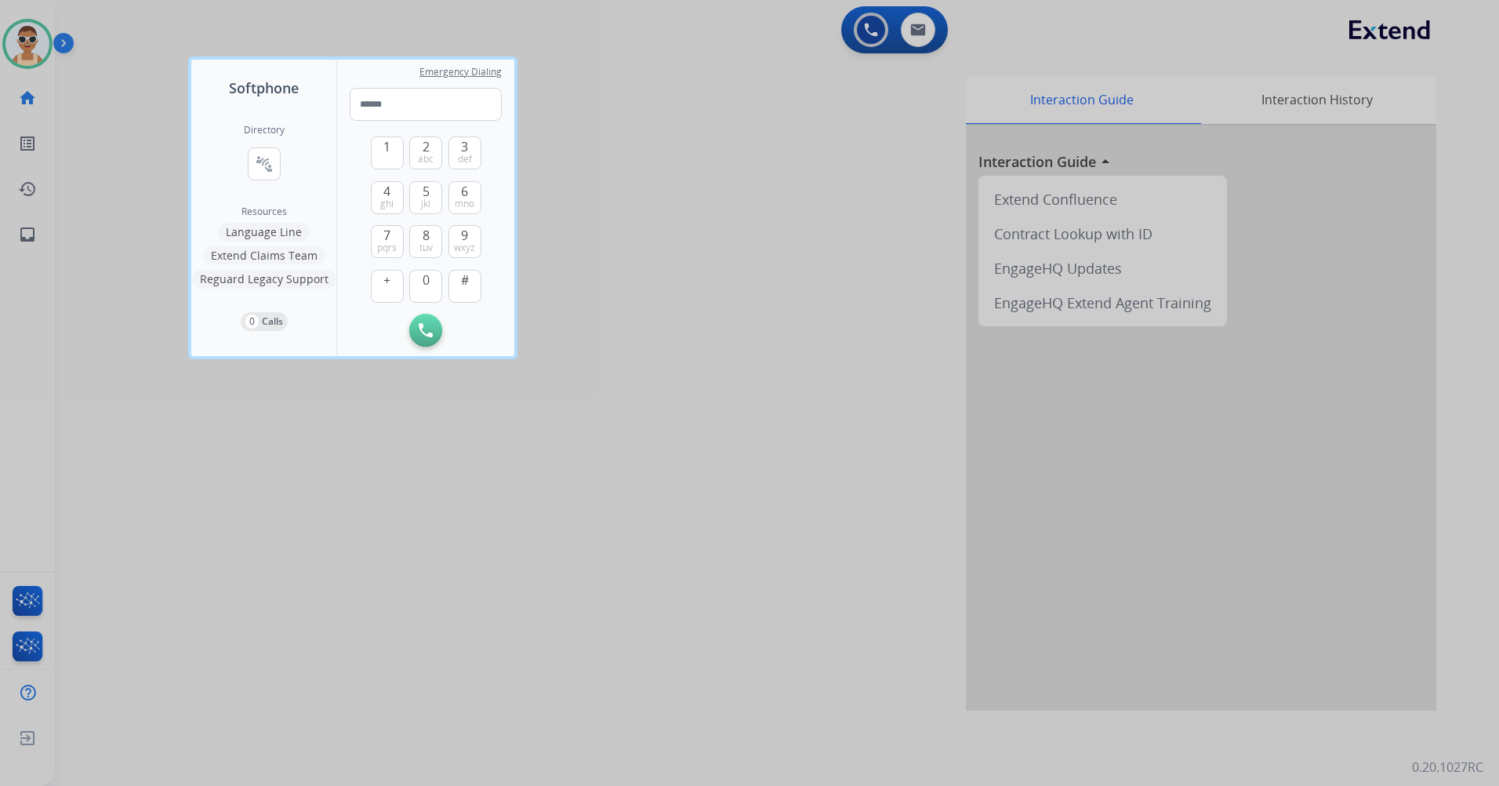
click at [764, 195] on div at bounding box center [749, 393] width 1499 height 786
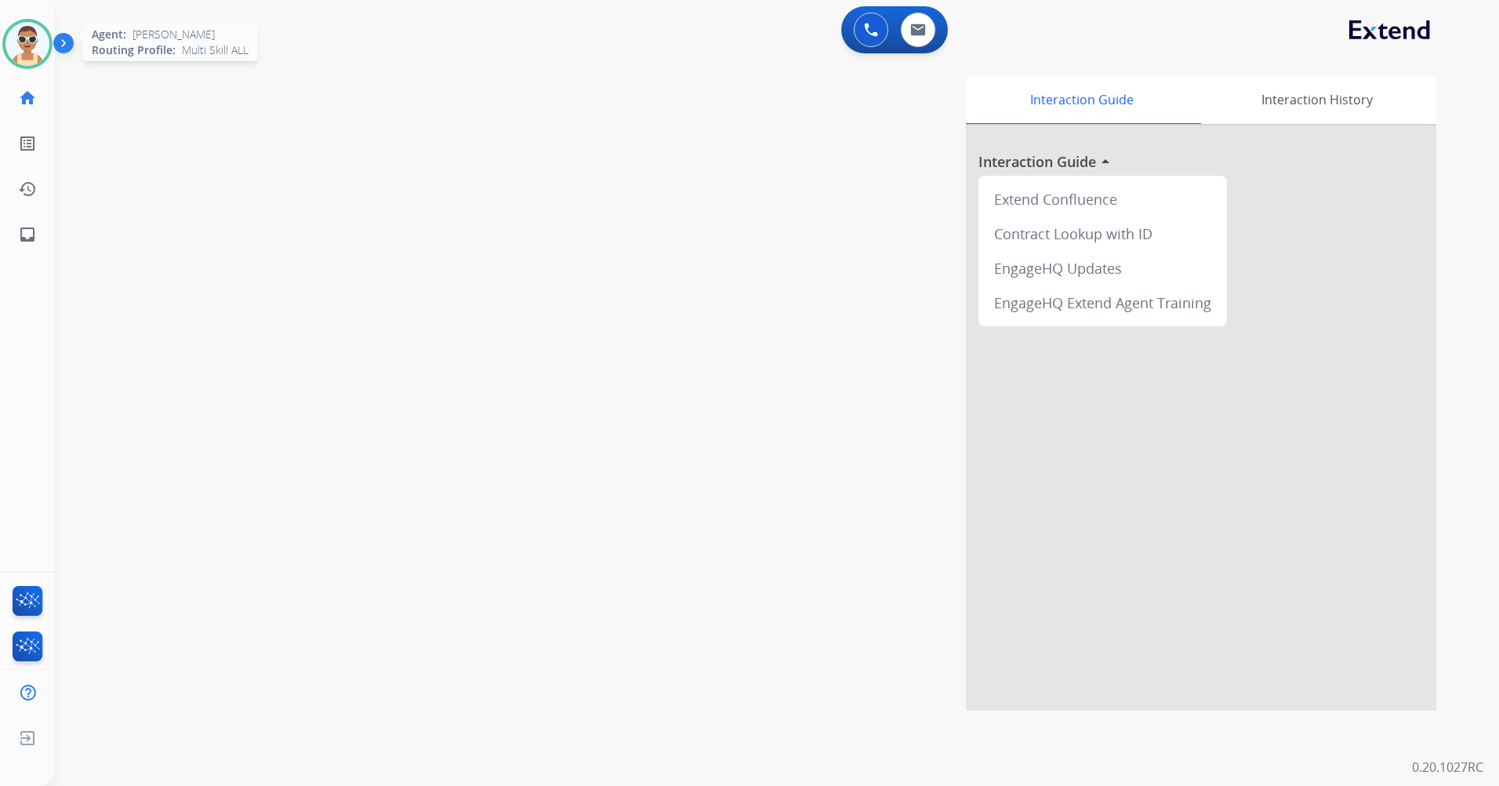
click at [34, 37] on img at bounding box center [27, 44] width 44 height 44
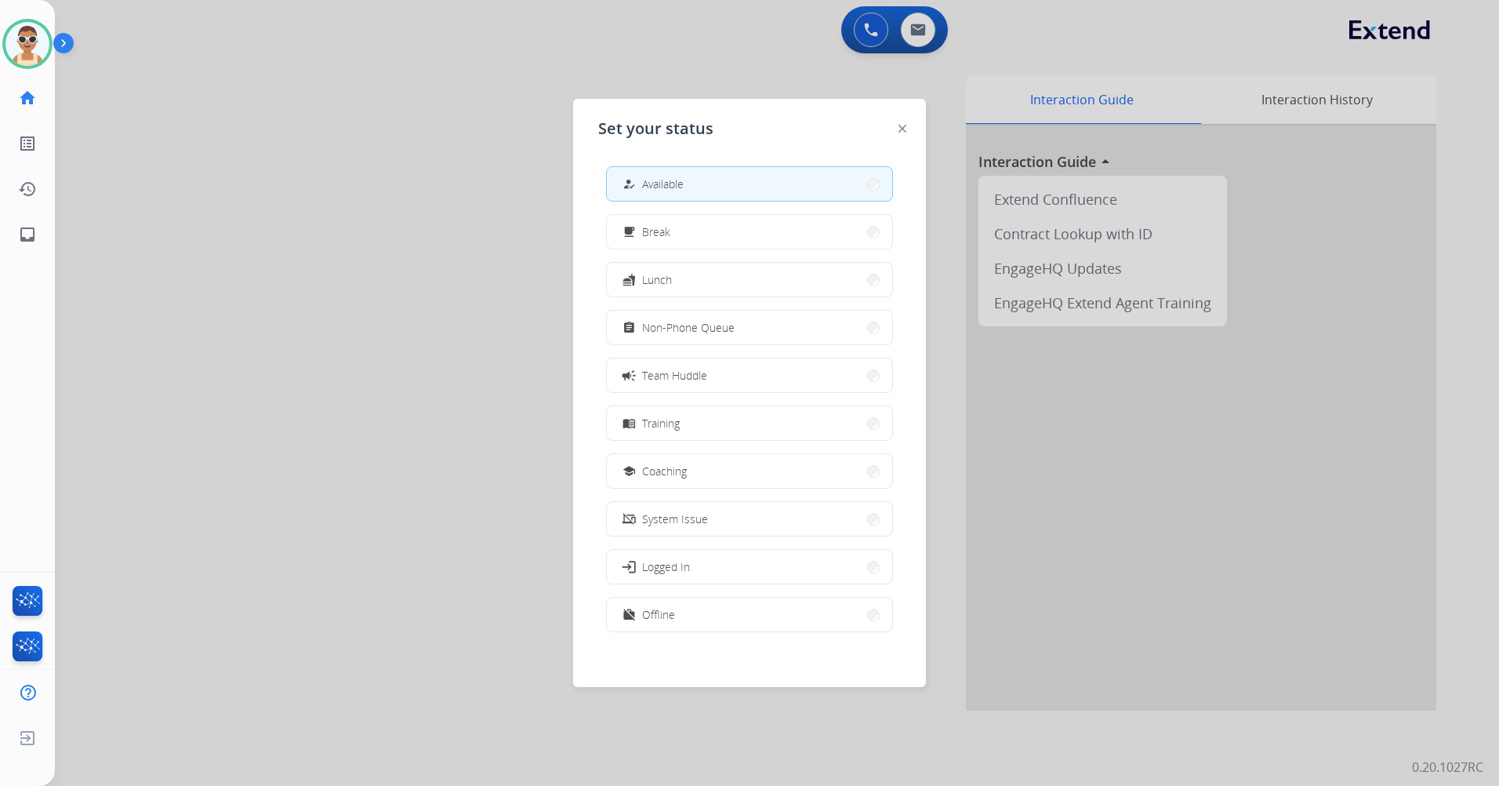
click at [817, 605] on button "work_off Offline" at bounding box center [749, 614] width 285 height 34
